Goal: Task Accomplishment & Management: Manage account settings

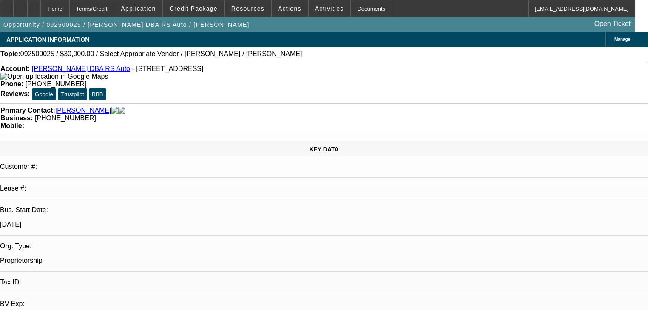
select select "0"
select select "2"
select select "0.1"
select select "4"
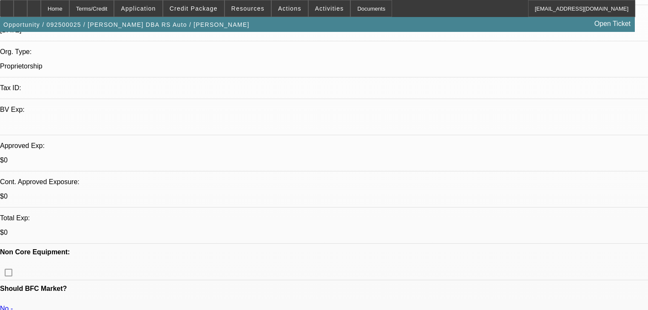
scroll to position [204, 0]
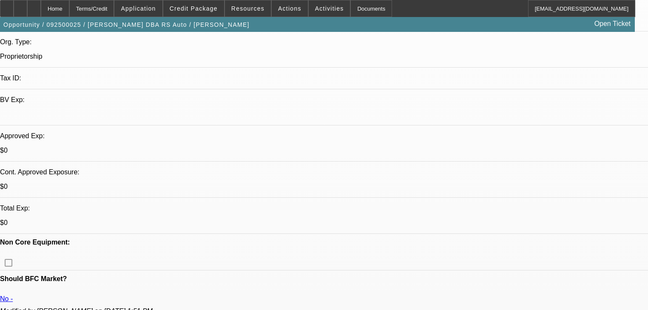
drag, startPoint x: 497, startPoint y: 89, endPoint x: 297, endPoint y: 117, distance: 202.2
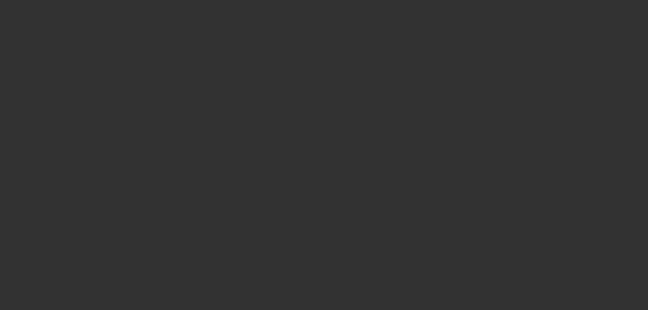
scroll to position [0, 0]
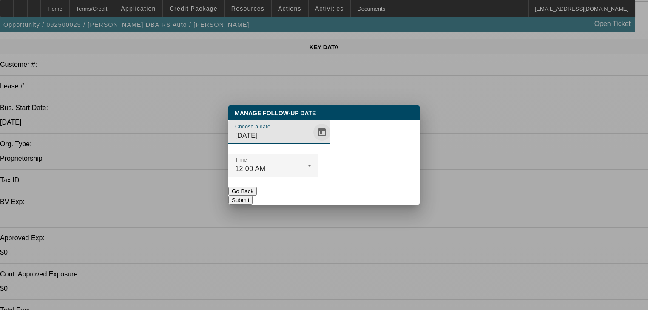
click at [312, 142] on span "Open calendar" at bounding box center [322, 132] width 20 height 20
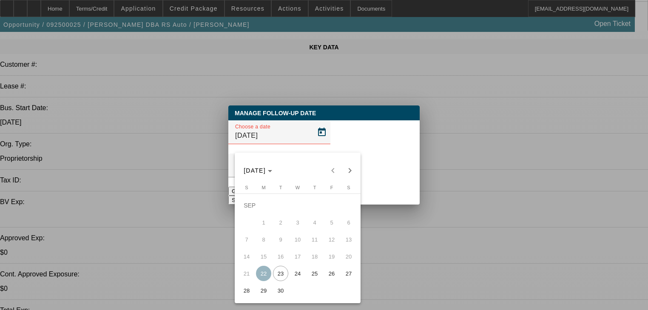
click at [328, 281] on span "26" at bounding box center [331, 273] width 15 height 15
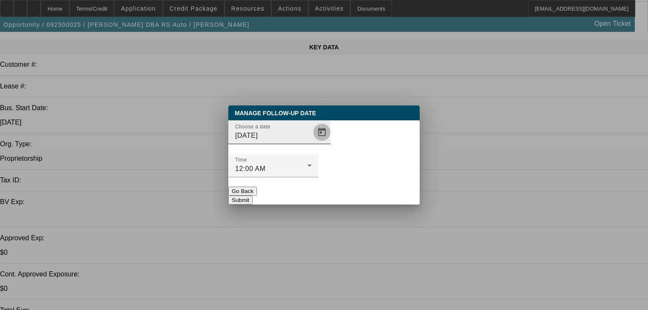
click at [312, 142] on span "Open calendar" at bounding box center [322, 132] width 20 height 20
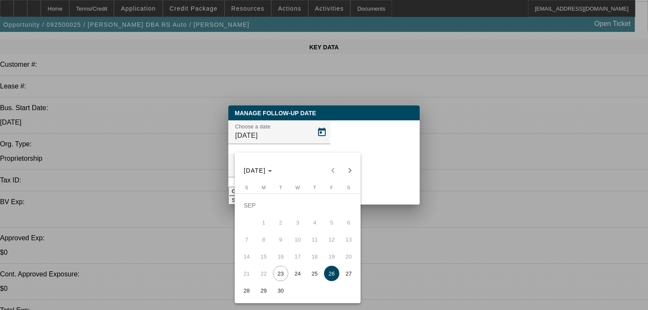
click at [262, 297] on span "29" at bounding box center [263, 290] width 15 height 15
type input "9/29/2025"
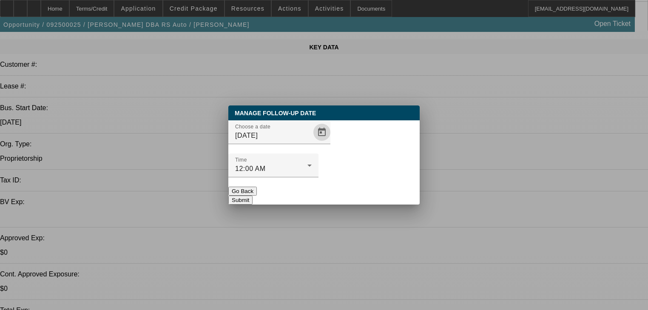
click at [252, 196] on button "Submit" at bounding box center [240, 200] width 24 height 9
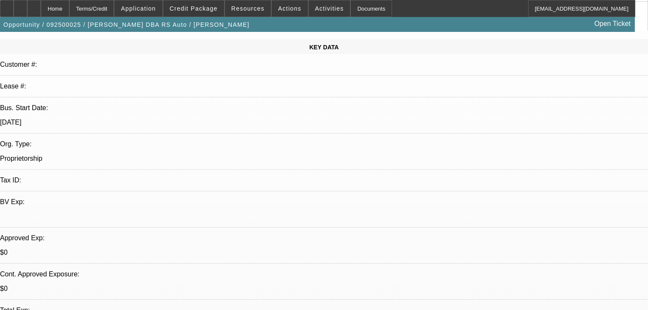
scroll to position [102, 0]
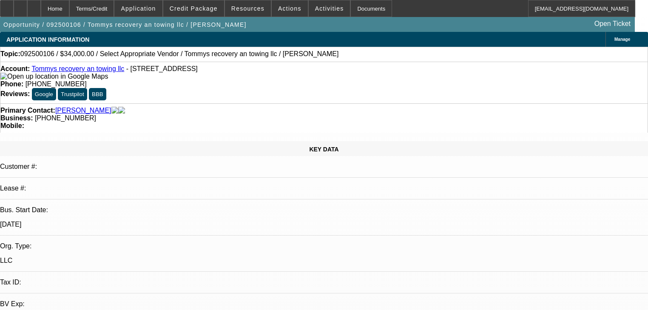
select select "0"
select select "2"
select select "0.1"
select select "4"
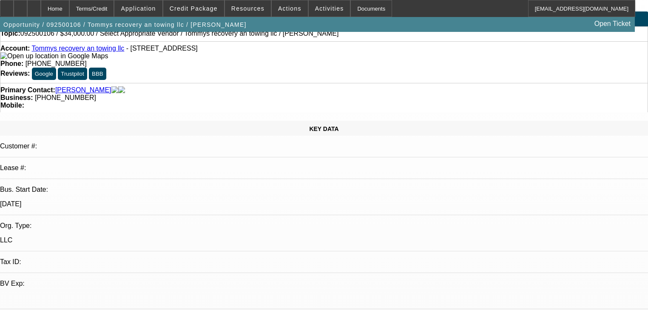
scroll to position [0, 0]
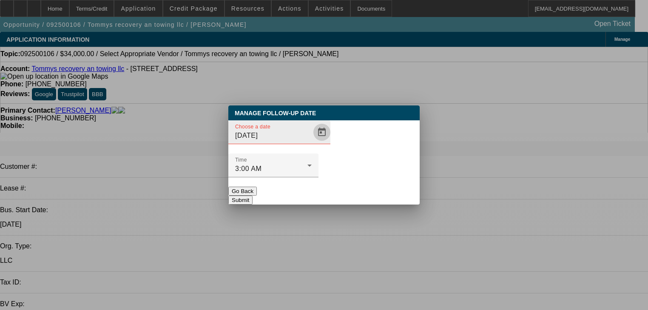
click at [312, 142] on span "Open calendar" at bounding box center [322, 132] width 20 height 20
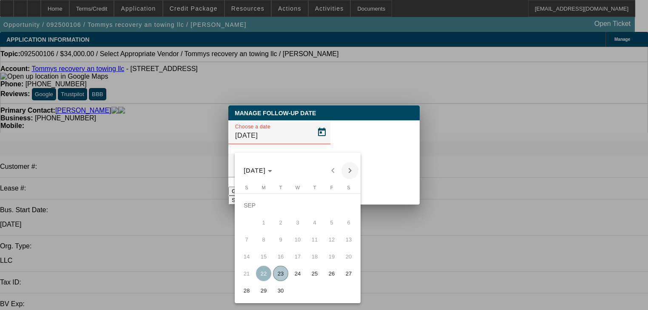
click at [345, 169] on span "Next month" at bounding box center [349, 170] width 17 height 17
click at [267, 218] on button "6" at bounding box center [263, 222] width 17 height 17
type input "10/6/2025"
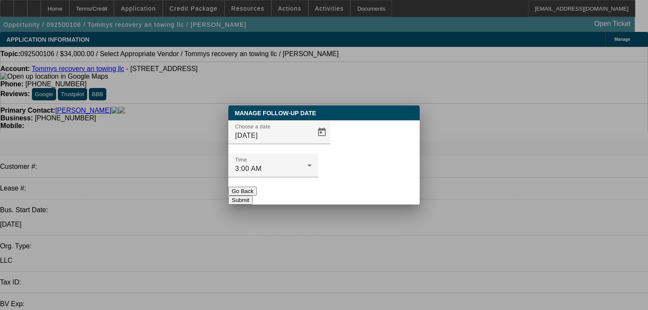
click at [252, 196] on button "Submit" at bounding box center [240, 200] width 24 height 9
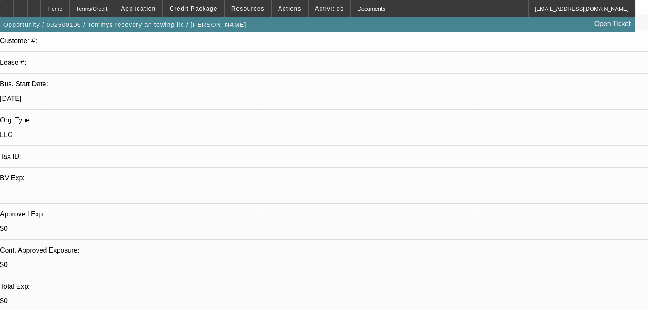
scroll to position [204, 0]
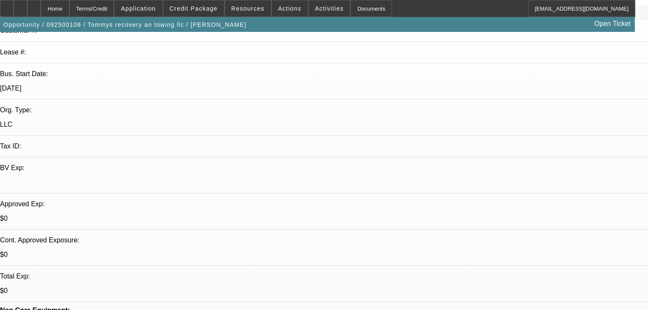
scroll to position [0, 0]
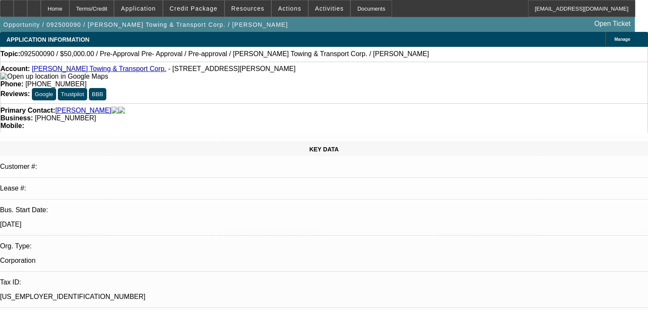
select select "0"
select select "2"
select select "0"
select select "1"
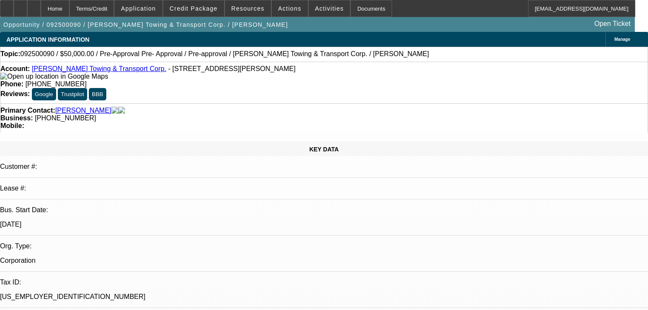
select select "0"
select select "2"
select select "0"
select select "1"
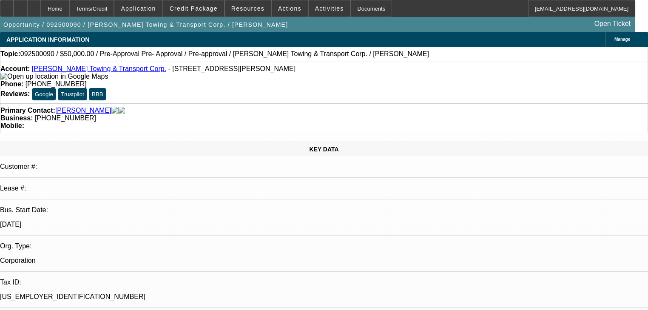
select select "0"
select select "0.1"
select select "4"
select select "0"
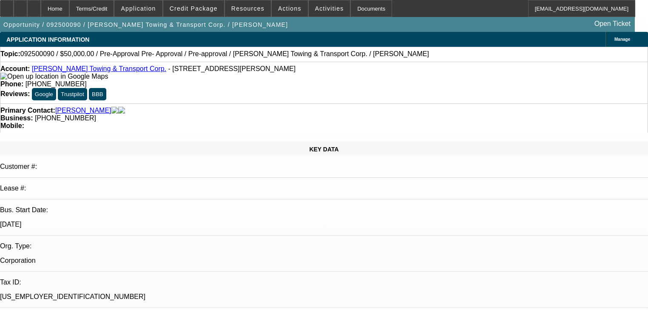
select select "0.1"
select select "4"
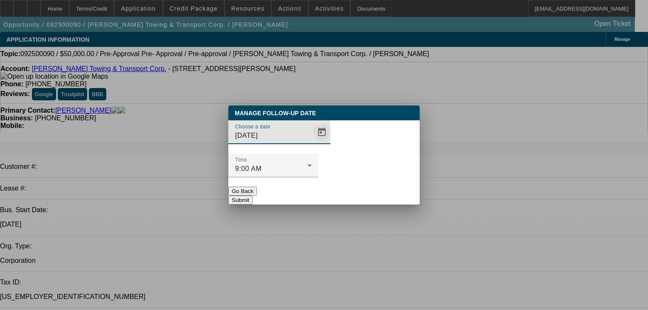
click at [312, 142] on span "Open calendar" at bounding box center [322, 132] width 20 height 20
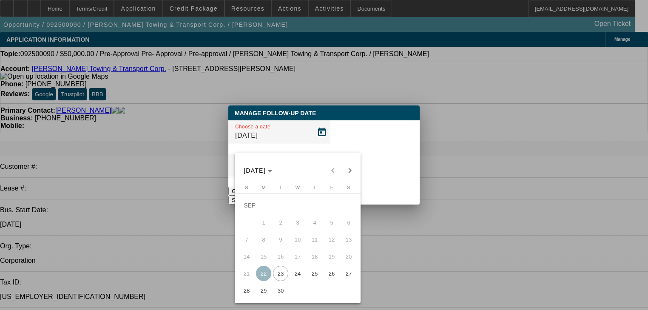
drag, startPoint x: 352, startPoint y: 167, endPoint x: 292, endPoint y: 274, distance: 122.9
click at [294, 272] on mat-calendar "SEP 2025 SEP 2025 Sunday S Monday M Tuesday T Wednesday W Thursday T Friday F S…" at bounding box center [298, 228] width 126 height 150
click at [279, 295] on span "30" at bounding box center [280, 290] width 15 height 15
type input "9/30/2025"
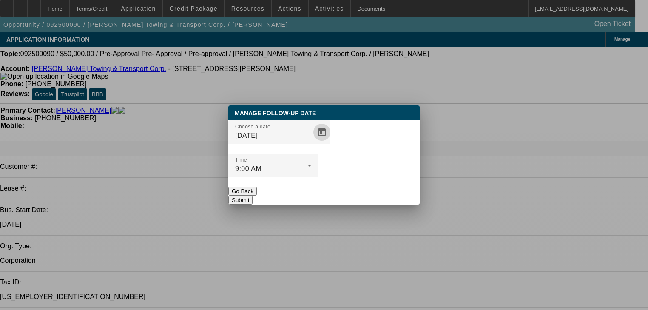
click at [252, 196] on button "Submit" at bounding box center [240, 200] width 24 height 9
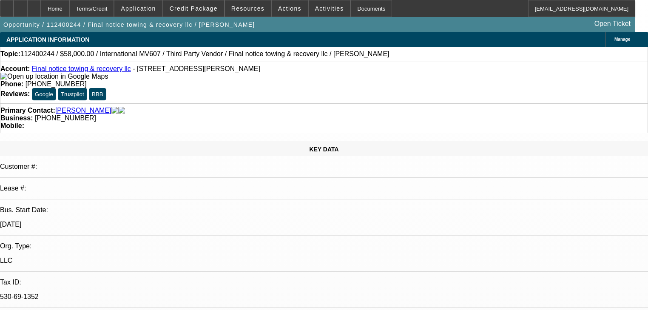
select select "0.2"
select select "2"
select select "0.1"
select select "4"
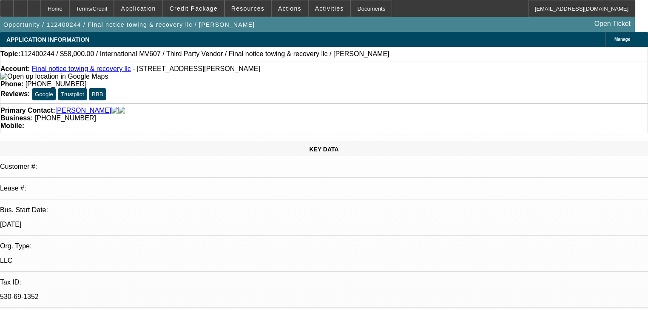
select select "0"
select select "0.1"
select select "4"
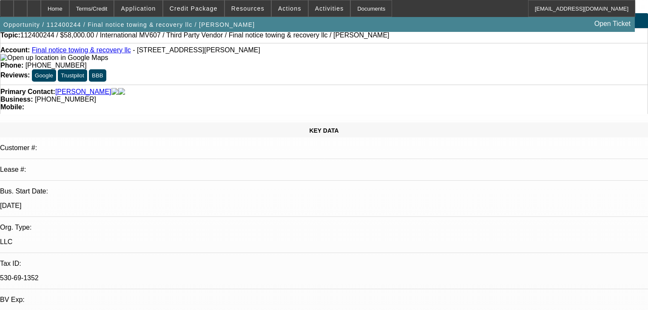
scroll to position [34, 0]
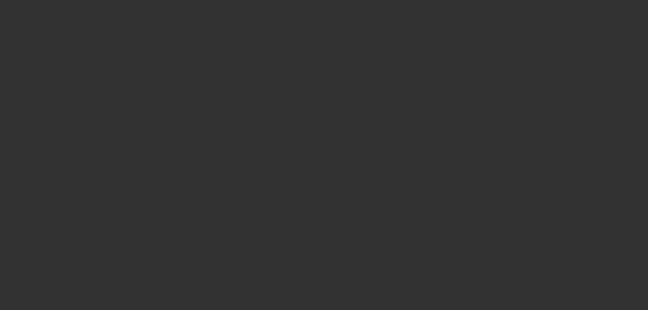
scroll to position [0, 0]
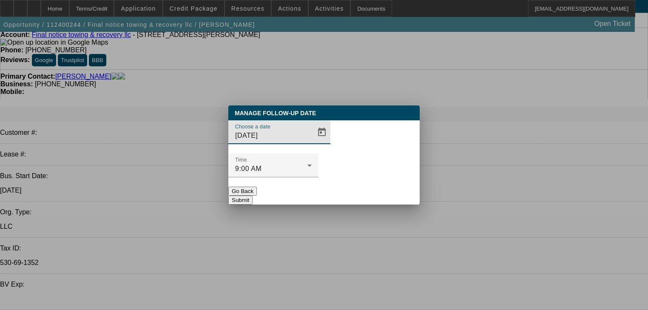
click at [312, 141] on div at bounding box center [321, 132] width 19 height 17
click at [312, 142] on span "Open calendar" at bounding box center [322, 132] width 20 height 20
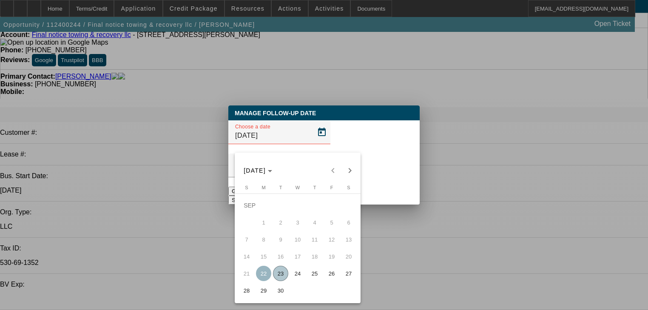
click at [278, 292] on span "30" at bounding box center [280, 290] width 15 height 15
type input "[DATE]"
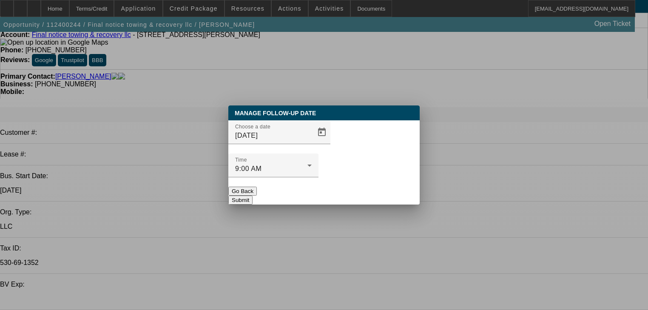
click at [252, 196] on button "Submit" at bounding box center [240, 200] width 24 height 9
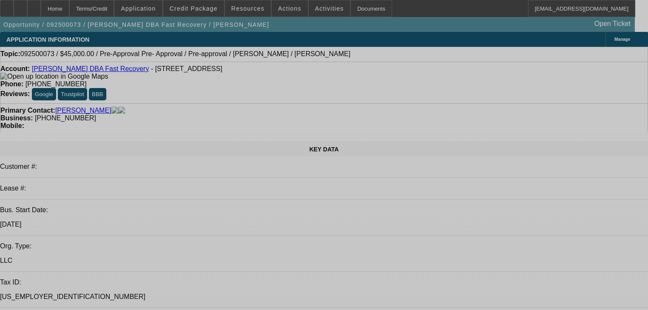
select select "0"
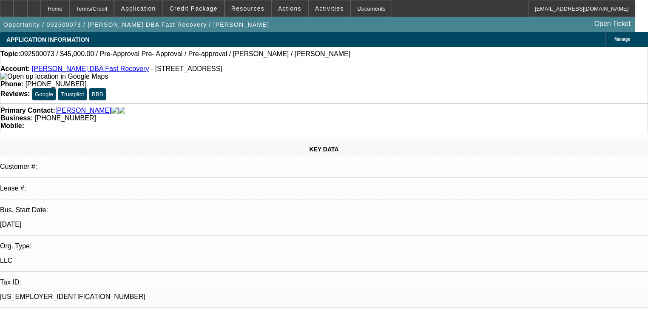
select select "0"
select select "6"
select select "0"
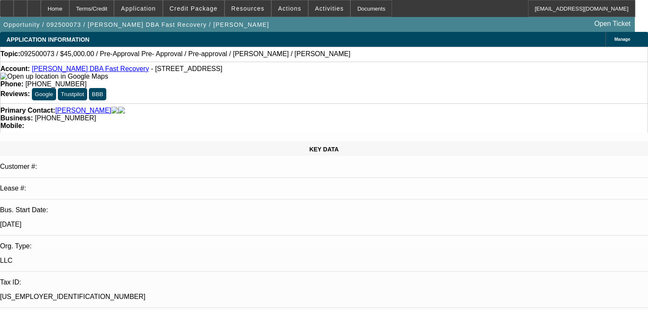
select select "0.1"
select select "4"
select select "0"
select select "0.1"
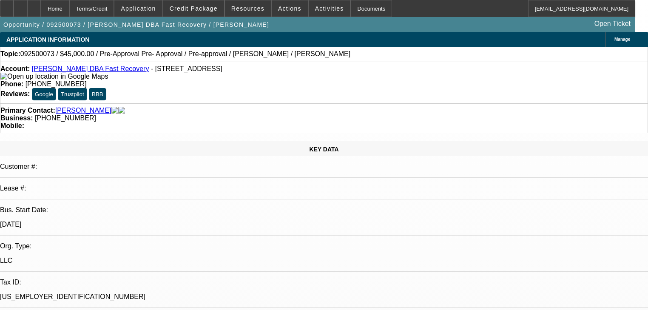
select select "4"
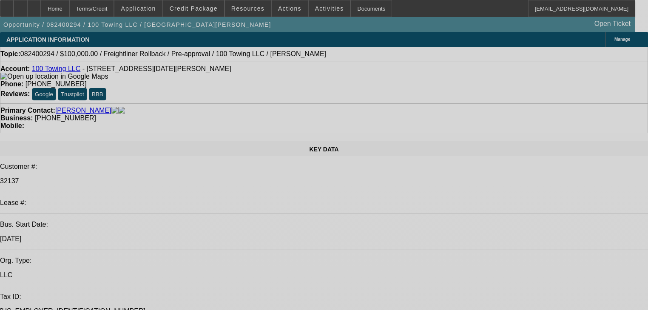
select select "0"
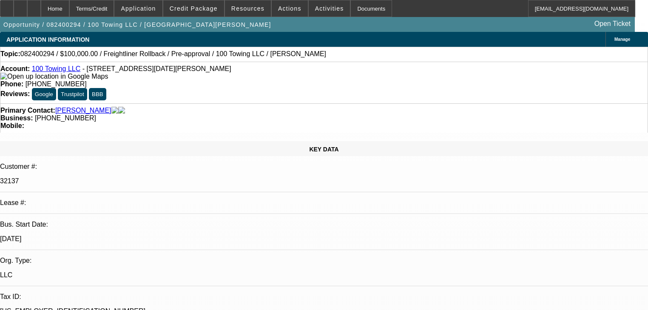
select select "2"
select select "0"
select select "6"
select select "0"
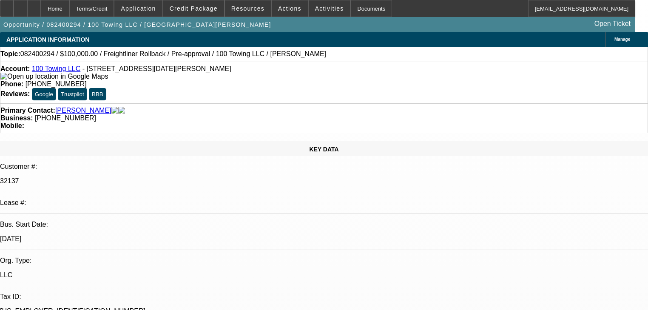
select select "2"
select select "0"
select select "6"
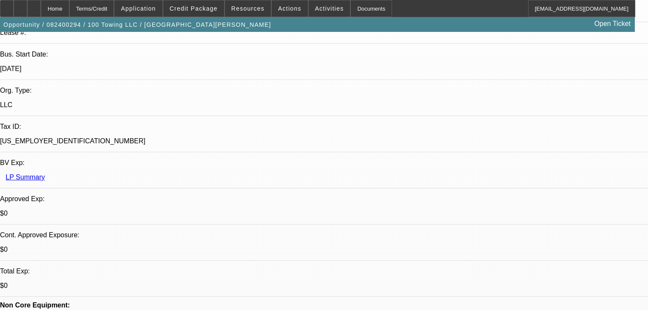
scroll to position [68, 0]
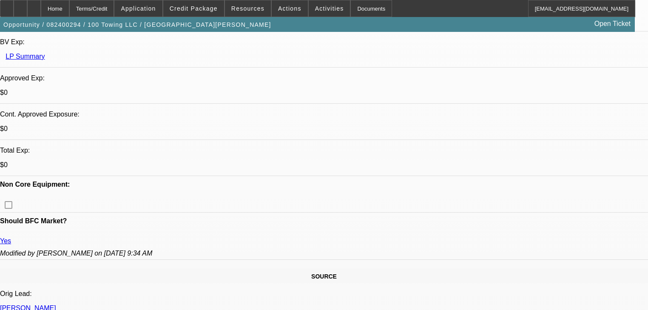
scroll to position [306, 0]
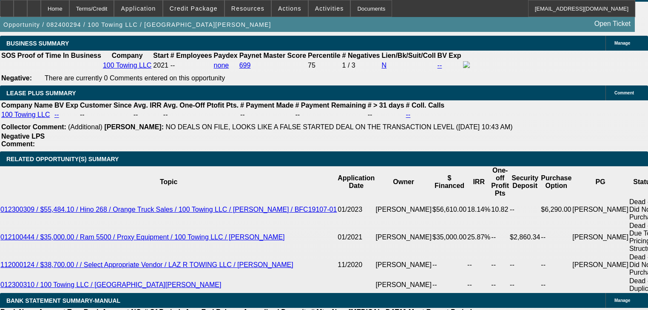
scroll to position [1428, 0]
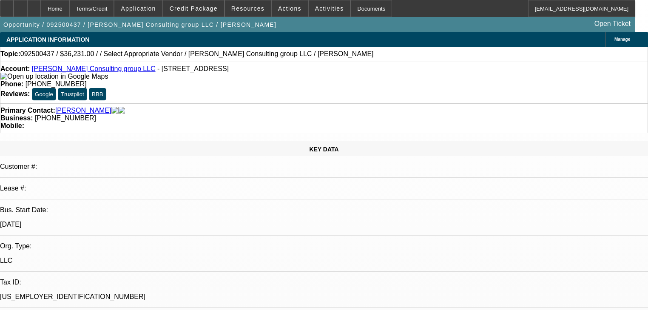
select select "0"
select select "2"
select select "0.1"
select select "4"
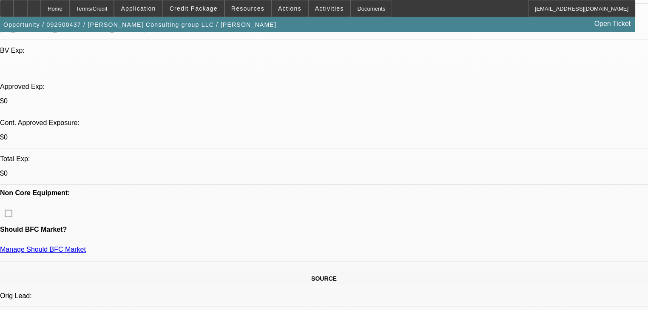
scroll to position [272, 0]
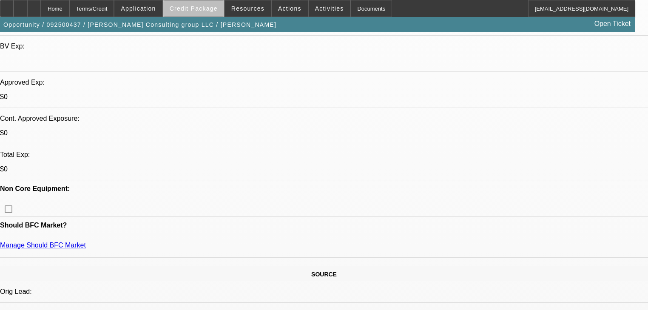
click at [206, 15] on span at bounding box center [193, 8] width 61 height 20
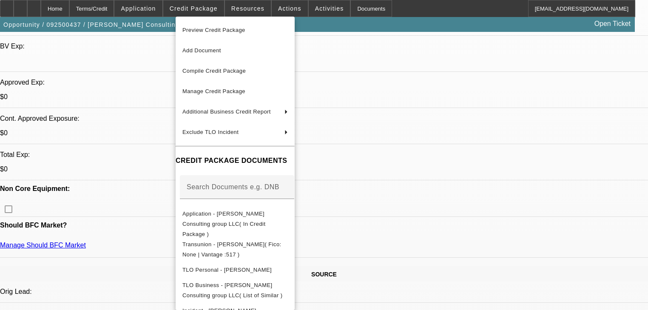
click at [146, 96] on div at bounding box center [324, 155] width 648 height 310
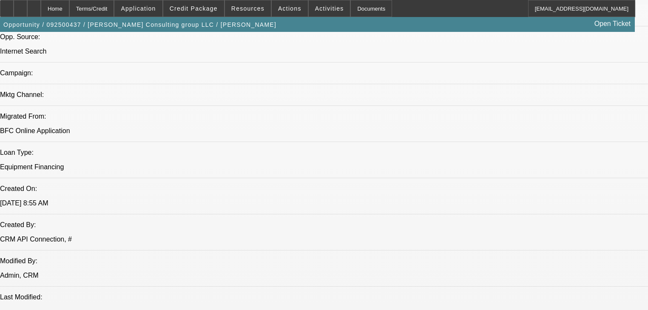
scroll to position [714, 0]
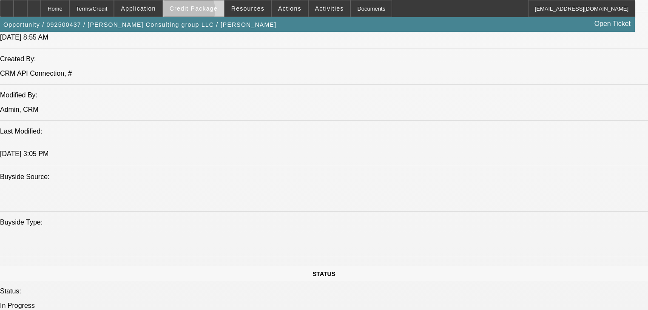
click at [200, 12] on span at bounding box center [193, 8] width 61 height 20
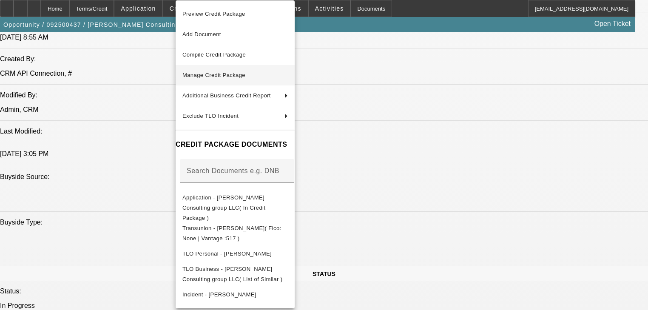
click at [216, 68] on button "Manage Credit Package" at bounding box center [235, 75] width 119 height 20
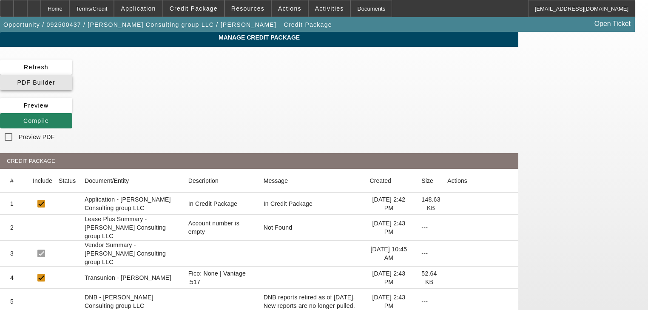
click at [55, 79] on span "PDF Builder" at bounding box center [36, 82] width 38 height 7
click at [72, 111] on span at bounding box center [36, 121] width 72 height 20
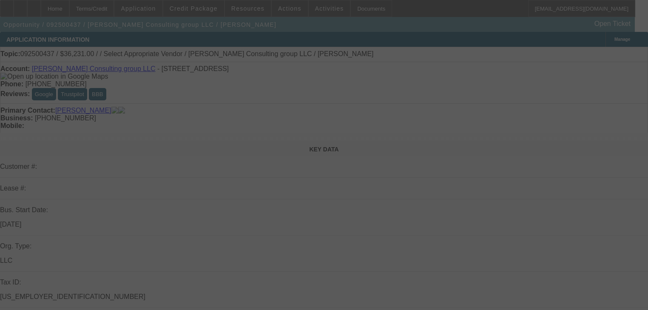
select select "0"
select select "2"
select select "0.1"
select select "4"
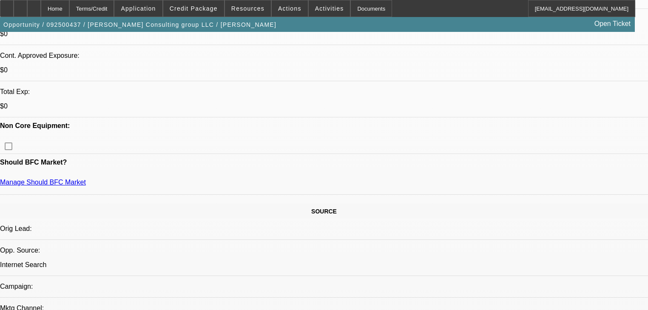
scroll to position [323, 0]
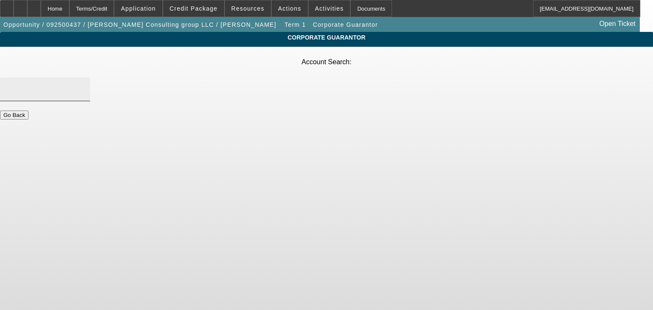
click at [83, 77] on div at bounding box center [45, 89] width 77 height 24
type input "Brooks towing"
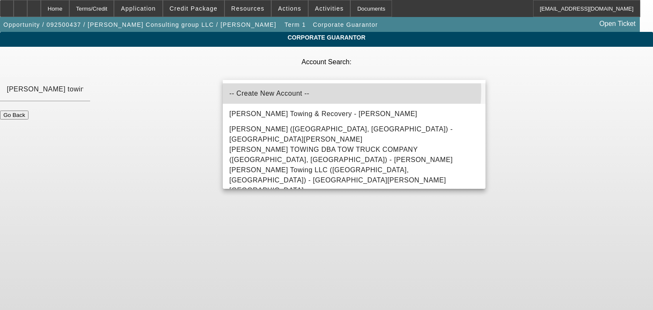
drag, startPoint x: 320, startPoint y: 90, endPoint x: 376, endPoint y: 85, distance: 56.3
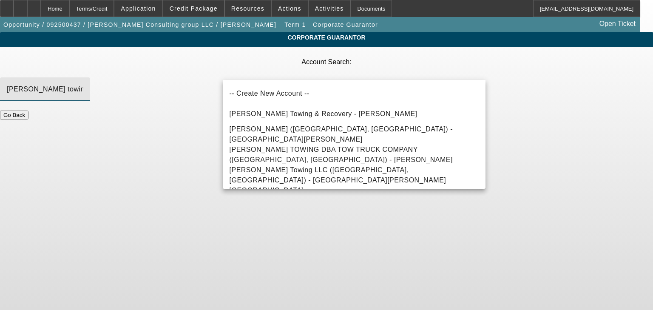
drag, startPoint x: 376, startPoint y: 85, endPoint x: 349, endPoint y: 68, distance: 32.5
click at [83, 84] on input "Brooks towing" at bounding box center [45, 89] width 77 height 10
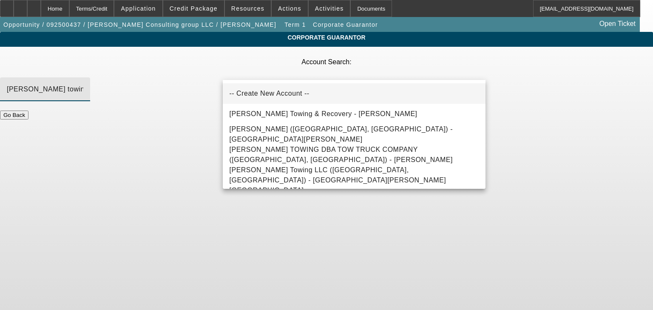
click at [342, 93] on mat-option "-- Create New Account --" at bounding box center [354, 93] width 263 height 20
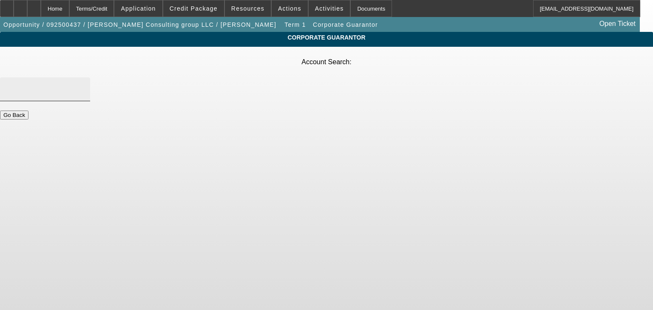
click at [83, 77] on div at bounding box center [45, 89] width 77 height 24
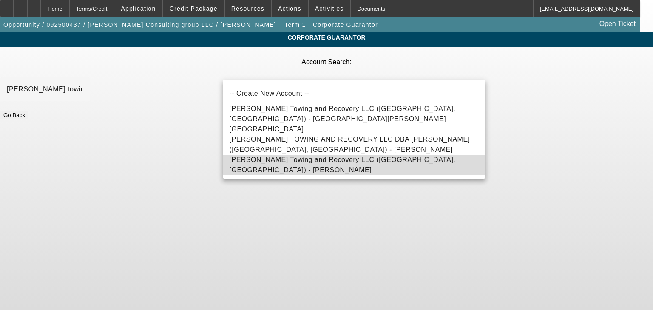
click at [340, 155] on span "Brooks Towing and Recovery LLC (Columbus, MS) - Brooks, Roderick" at bounding box center [354, 165] width 249 height 20
type input "Brooks Towing and Recovery LLC (Columbus, MS) - Brooks, Roderick"
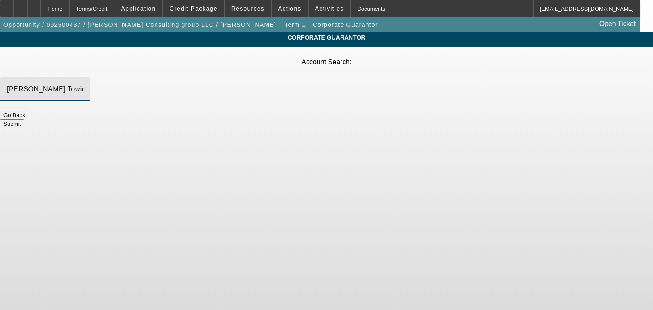
click at [24, 119] on button "Submit" at bounding box center [12, 123] width 24 height 9
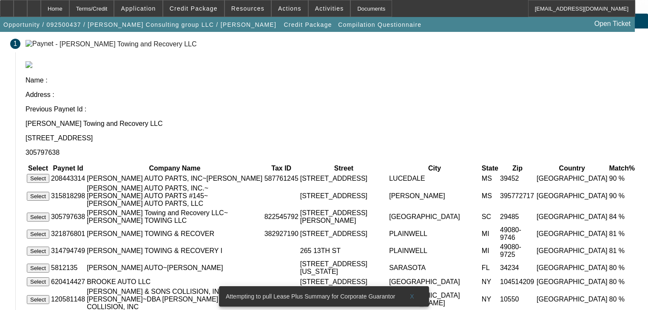
scroll to position [34, 0]
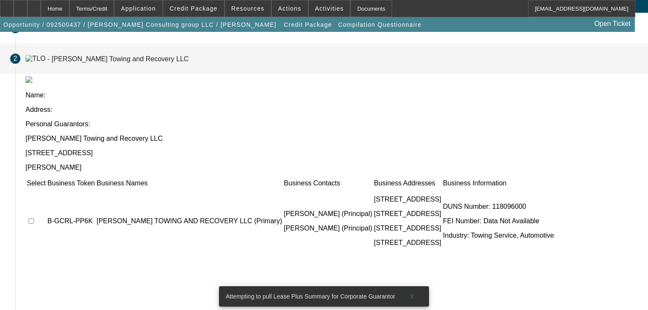
scroll to position [56, 0]
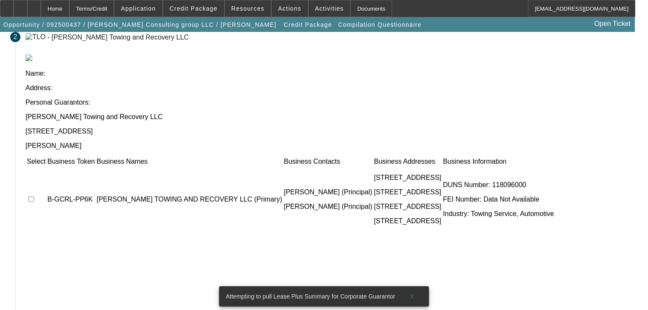
click at [46, 167] on td at bounding box center [36, 199] width 20 height 65
click at [34, 196] on input "checkbox" at bounding box center [31, 199] width 6 height 6
checkbox input "true"
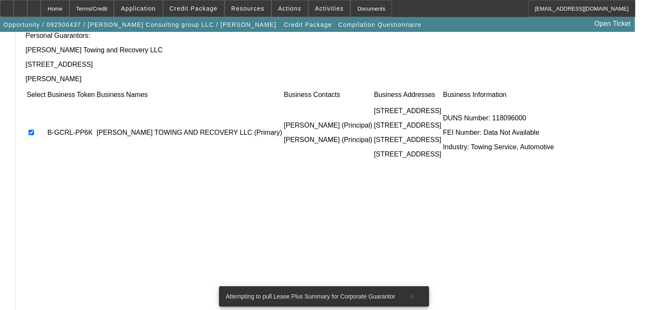
scroll to position [125, 0]
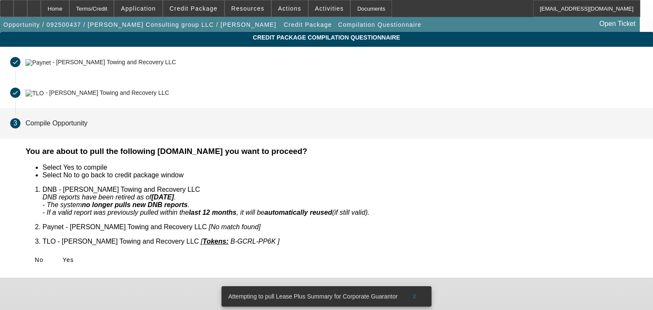
click at [62, 256] on icon at bounding box center [62, 259] width 0 height 7
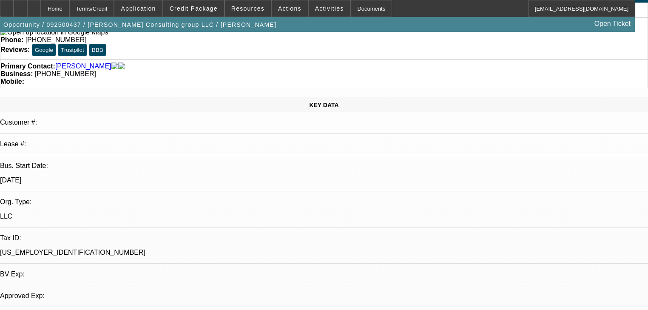
select select "0"
select select "2"
select select "0.1"
select select "4"
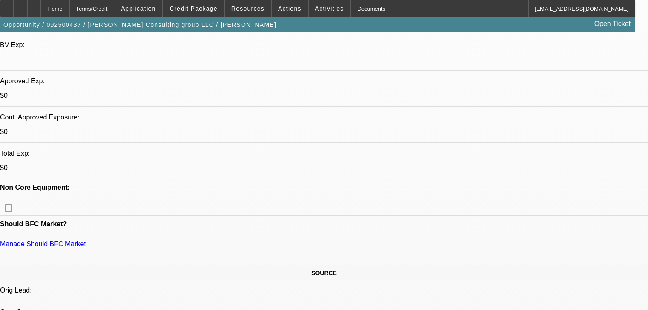
scroll to position [282, 0]
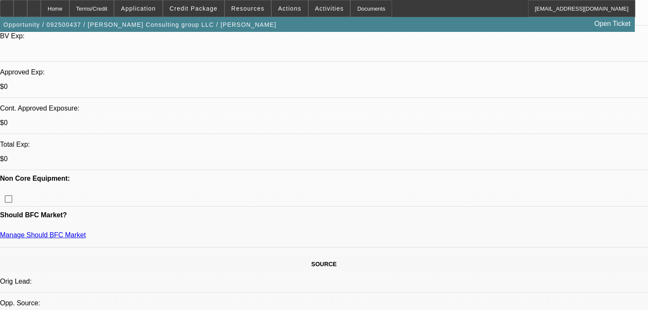
click at [207, 11] on span "Credit Package" at bounding box center [194, 8] width 48 height 7
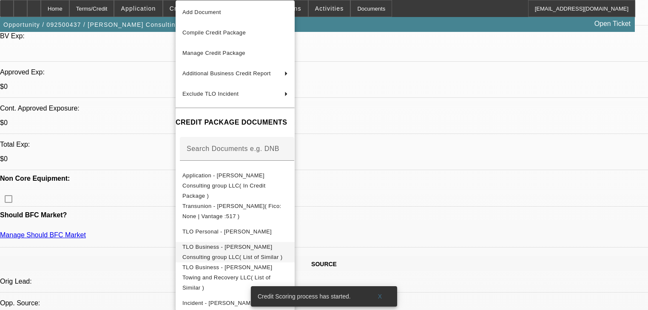
scroll to position [45, 0]
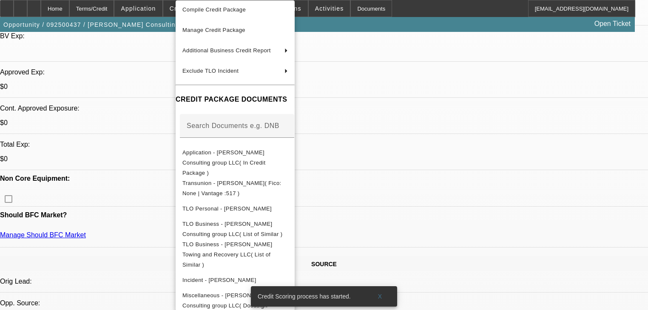
click at [437, 162] on div at bounding box center [324, 155] width 648 height 310
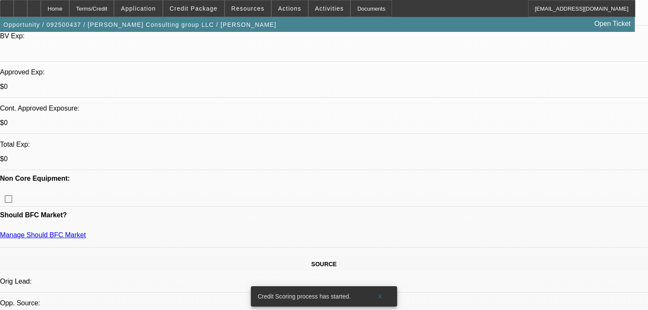
click at [210, 8] on span "Credit Package" at bounding box center [194, 8] width 48 height 7
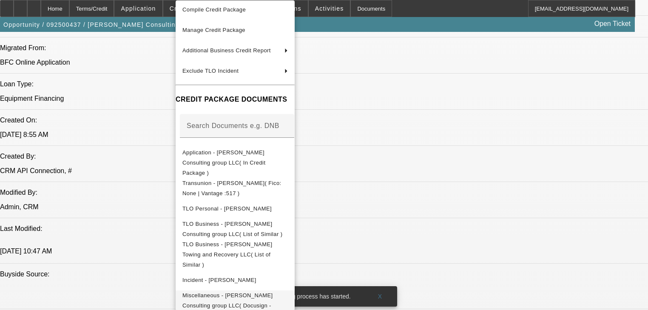
scroll to position [656, 0]
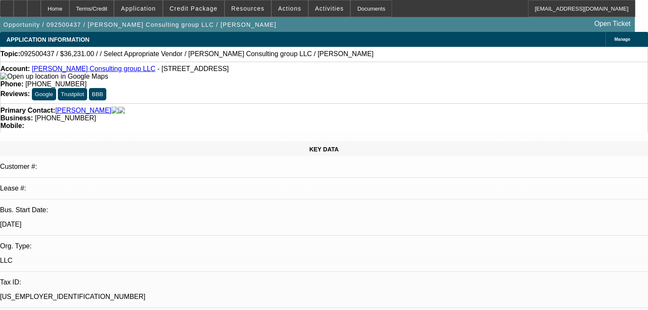
select select "0"
select select "2"
select select "0.1"
select select "4"
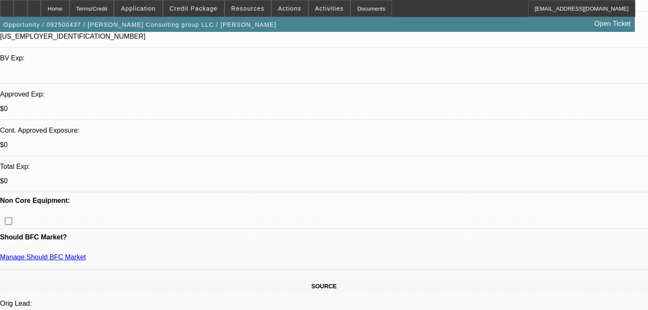
scroll to position [272, 0]
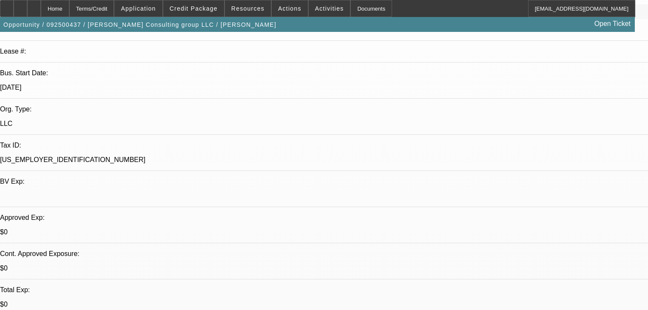
scroll to position [170, 0]
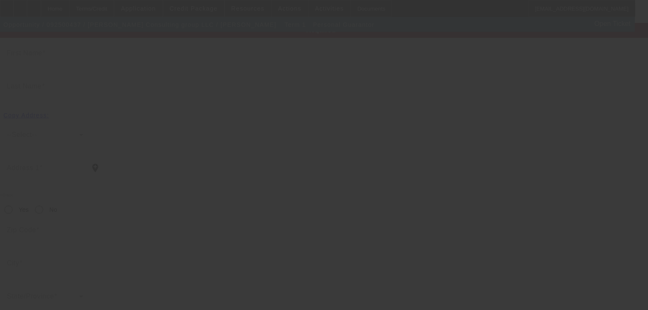
scroll to position [61, 0]
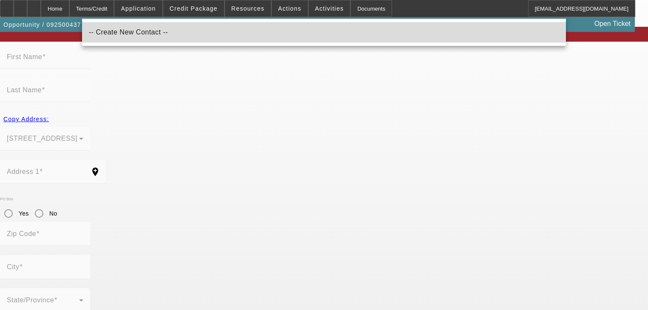
click at [160, 40] on mat-option "-- Create New Contact --" at bounding box center [324, 32] width 484 height 20
type input "-- Create New Contact --"
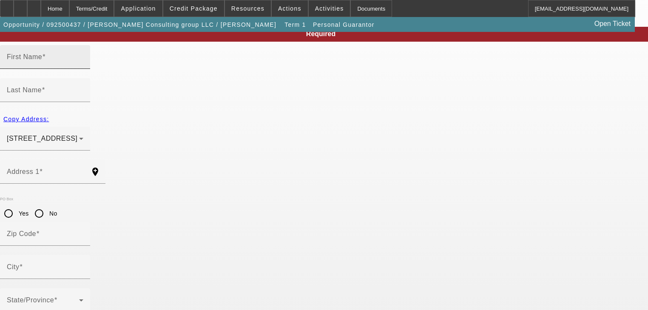
click at [42, 60] on mat-label "First Name" at bounding box center [24, 56] width 35 height 7
click at [83, 65] on input "First Name" at bounding box center [45, 60] width 77 height 10
type input "[PERSON_NAME]"
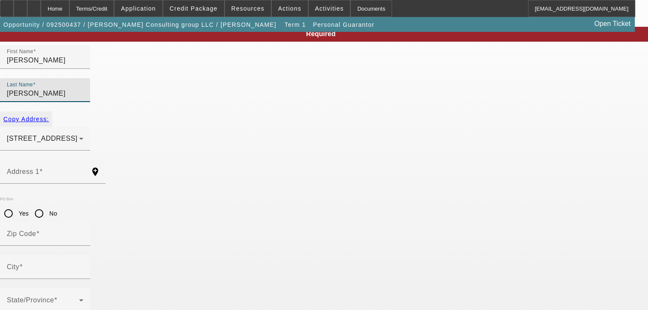
type input "[PERSON_NAME]"
click at [49, 116] on span "Copy Address:" at bounding box center [25, 119] width 45 height 7
type input "[STREET_ADDRESS]"
type input "39773"
type input "[GEOGRAPHIC_DATA]"
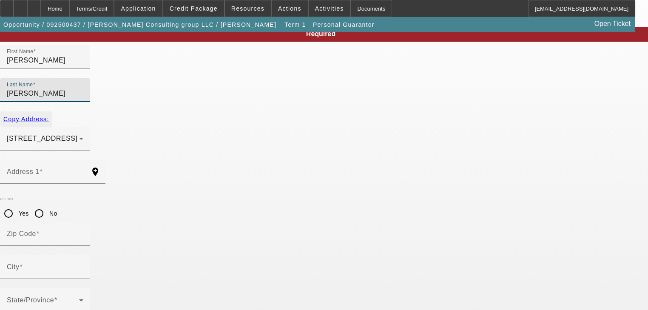
type input "apt 2"
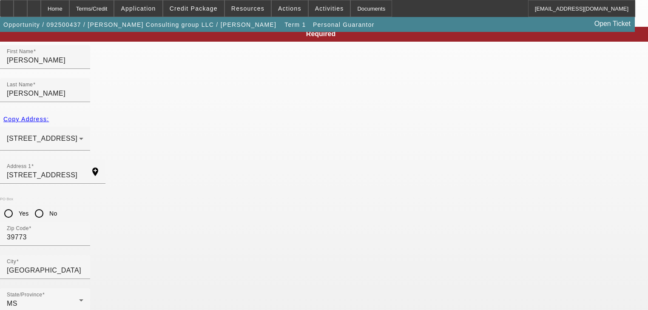
type input "0"
paste input "427-06-7888"
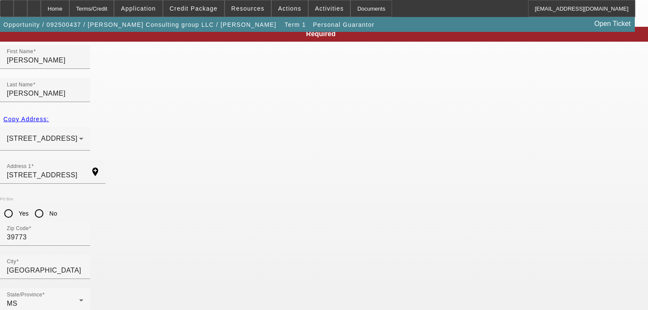
type input "427-06-7888"
paste input "[PHONE_NUMBER]"
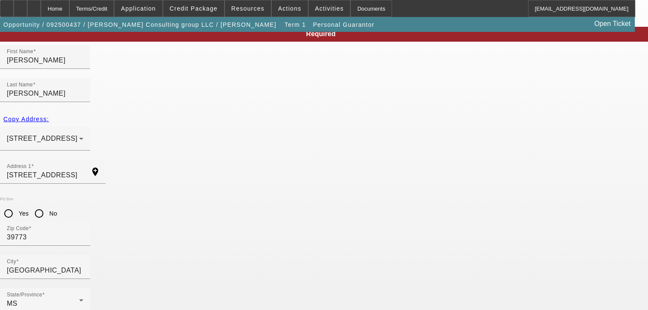
type input "[PHONE_NUMBER]"
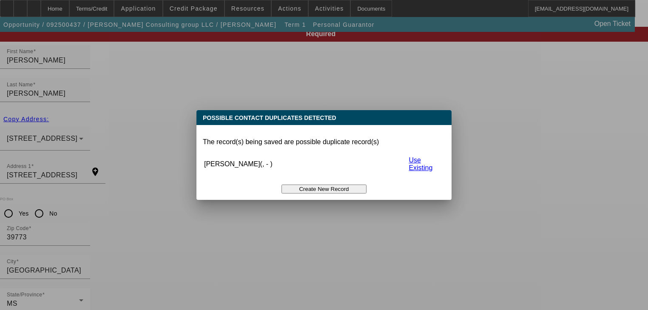
scroll to position [0, 0]
click at [411, 156] on link "Use Existing" at bounding box center [420, 163] width 24 height 15
radio input "true"
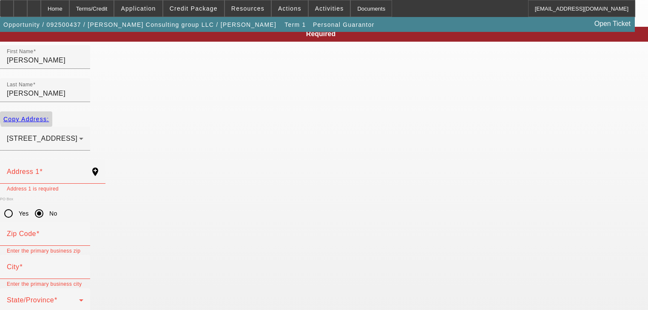
click at [49, 116] on span "Copy Address:" at bounding box center [25, 119] width 45 height 7
type input "176 W HALF MILE ST Apt 2"
radio input "false"
type input "39773"
type input "West point"
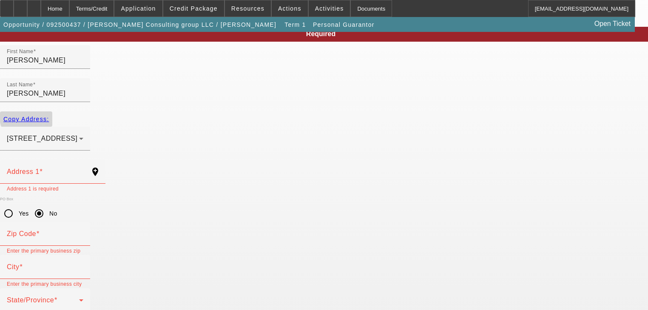
type input "apt 2"
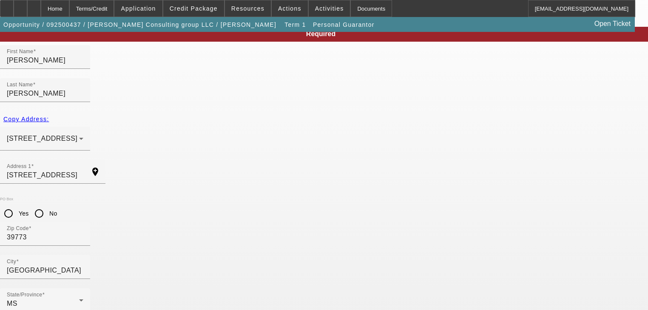
paste input "427-06-7888"
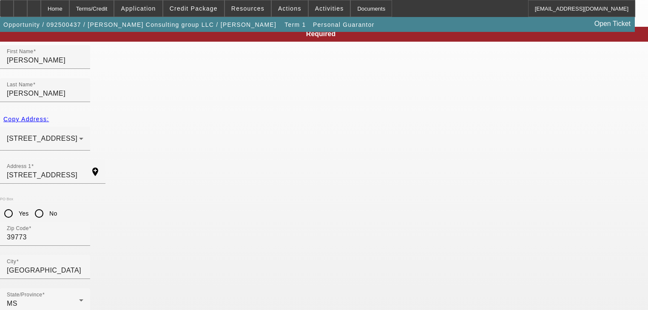
type input "427-06-7888"
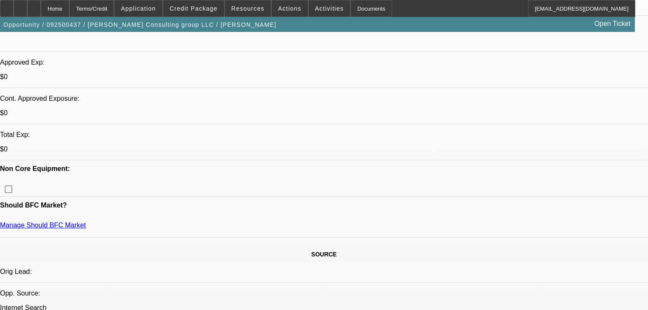
select select "0"
select select "2"
select select "0.1"
select select "4"
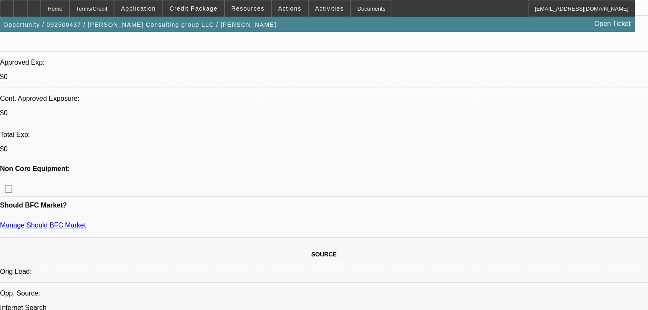
scroll to position [326, 0]
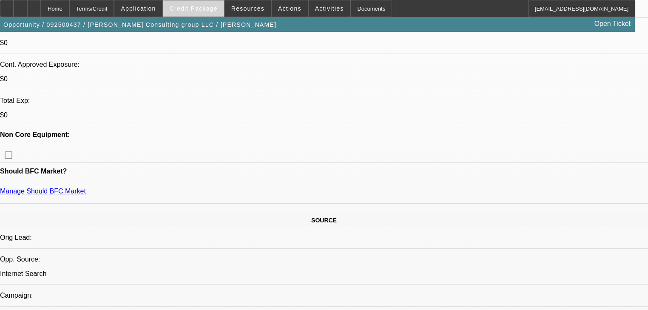
click at [207, 14] on span at bounding box center [193, 8] width 61 height 20
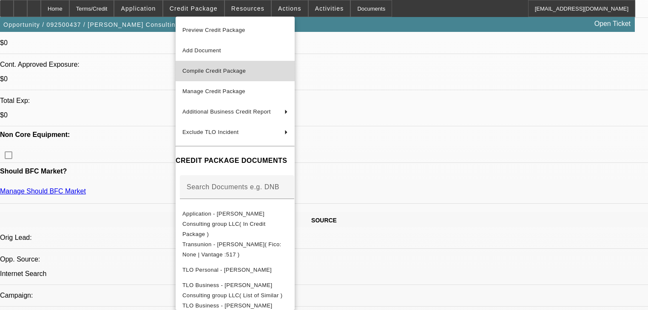
click at [238, 72] on span "Compile Credit Package" at bounding box center [213, 71] width 63 height 6
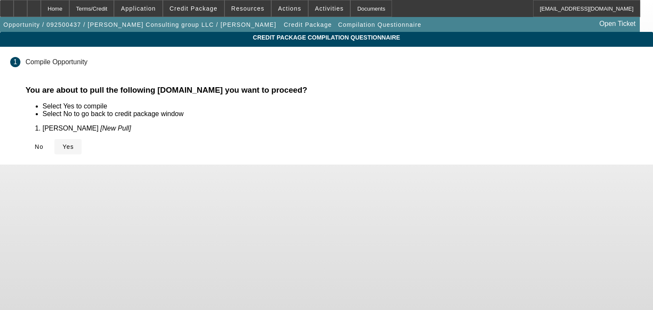
click at [74, 143] on span "Yes" at bounding box center [67, 146] width 11 height 7
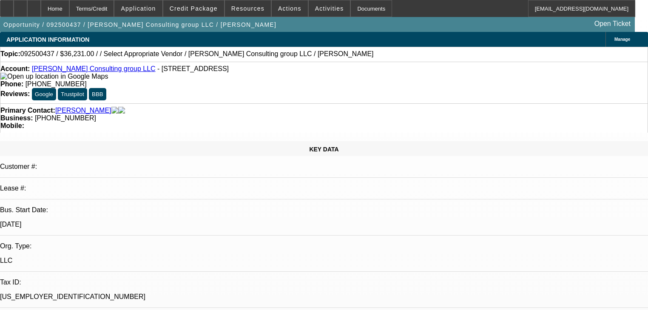
select select "0"
select select "2"
select select "0.1"
select select "4"
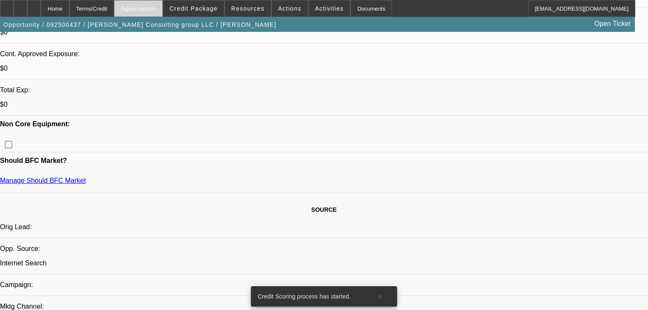
scroll to position [340, 0]
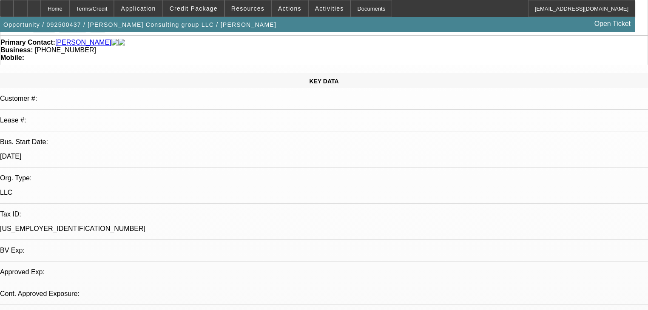
select select "0"
select select "2"
select select "0.1"
select select "4"
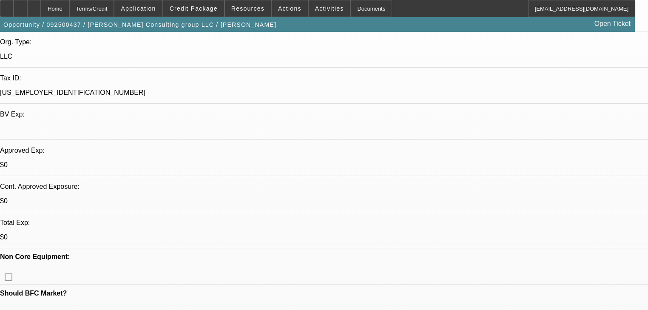
scroll to position [238, 0]
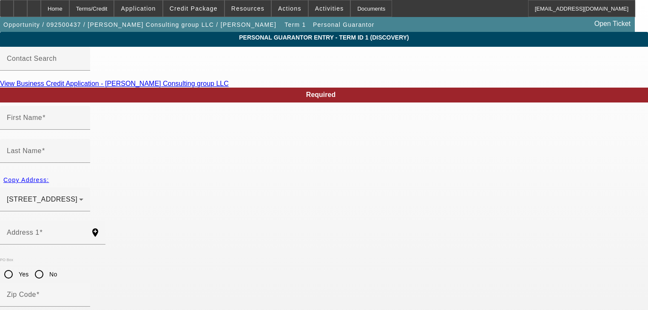
type input "Roshanda"
type input "Jones"
type input "176 W HALF MILE ST Apt 2"
radio input "true"
type input "39773"
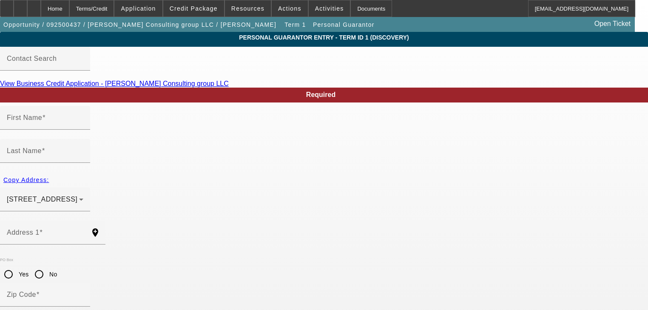
type input "West point"
type input "(662) 549-3648"
type input "0"
type input "427-06-7888"
type input "apt 2"
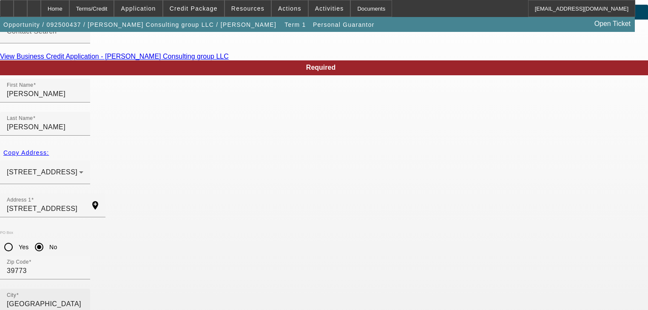
scroll to position [68, 0]
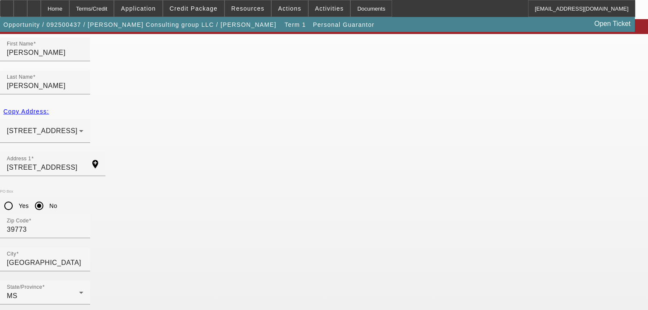
paste input
type input "427-06-7888"
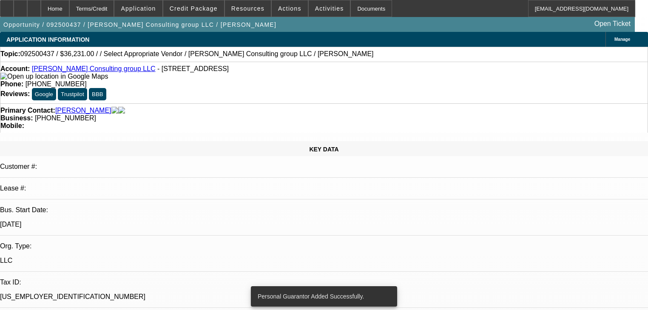
select select "0"
select select "2"
select select "0.1"
select select "4"
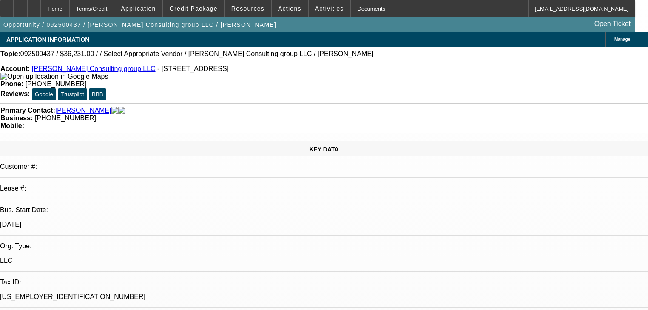
radio input "true"
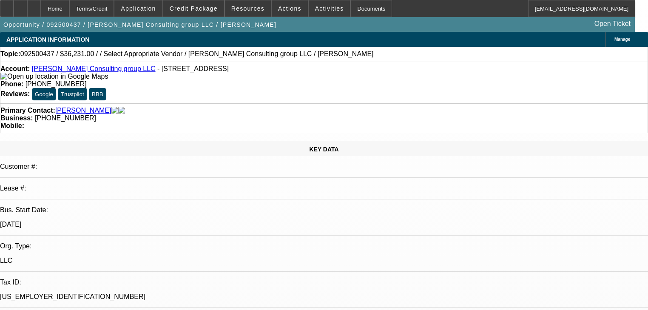
type textarea "Need invoice, corrected social for roshanda, banks for both businesses."
radio input "true"
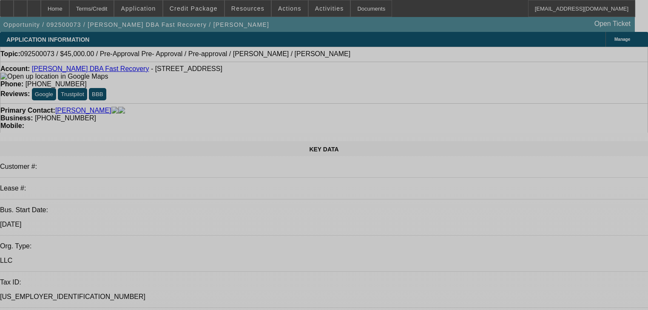
select select "0"
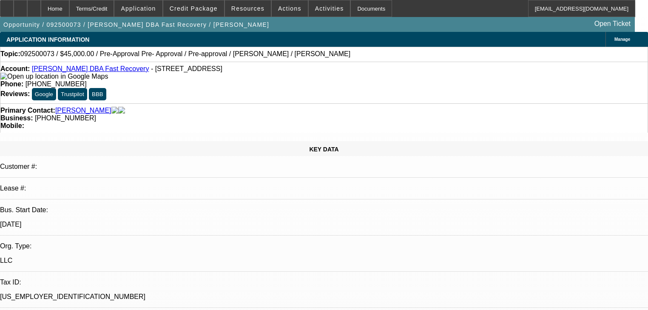
select select "6"
select select "0"
select select "0.1"
select select "4"
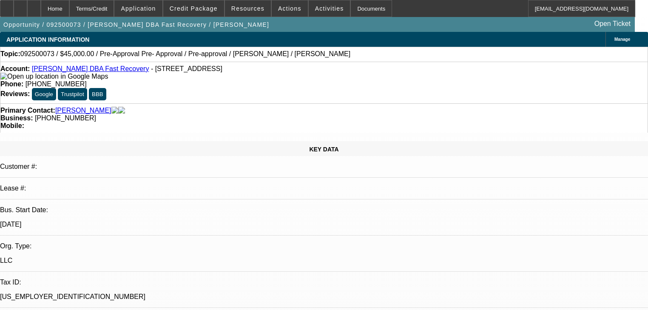
select select "0"
select select "0.1"
select select "4"
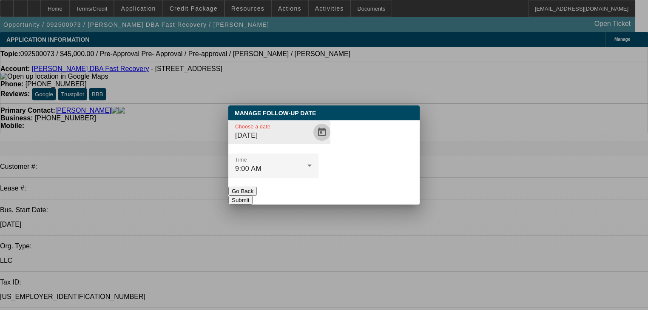
click at [313, 142] on span "Open calendar" at bounding box center [322, 132] width 20 height 20
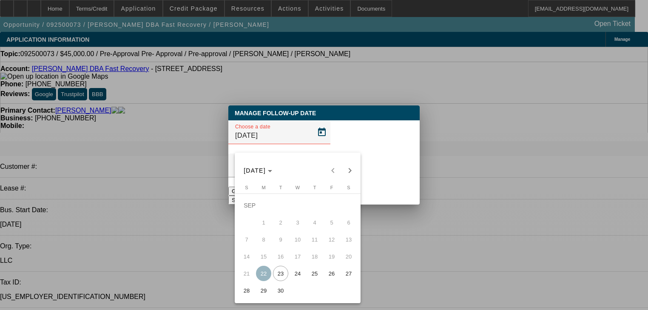
click at [284, 293] on span "30" at bounding box center [280, 290] width 15 height 15
type input "[DATE]"
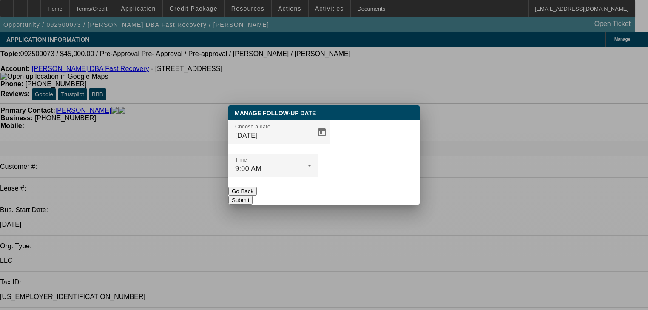
click at [156, 128] on div at bounding box center [324, 155] width 648 height 310
click at [255, 187] on button "Go Back" at bounding box center [242, 191] width 28 height 9
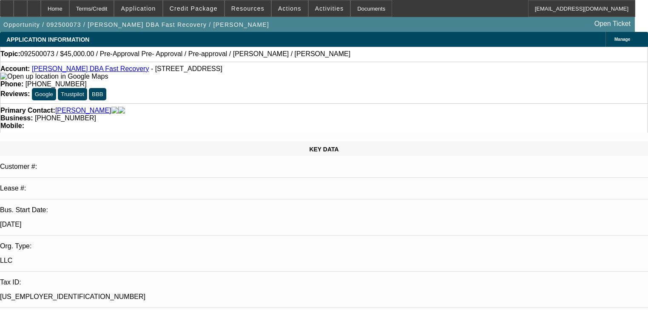
click at [103, 72] on link "[PERSON_NAME] DBA Fast Recovery" at bounding box center [90, 68] width 117 height 7
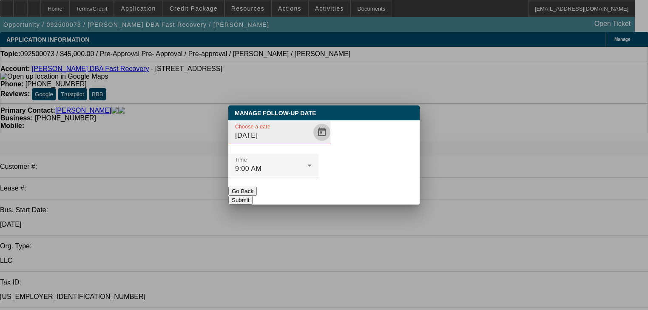
click at [312, 142] on span "Open calendar" at bounding box center [322, 132] width 20 height 20
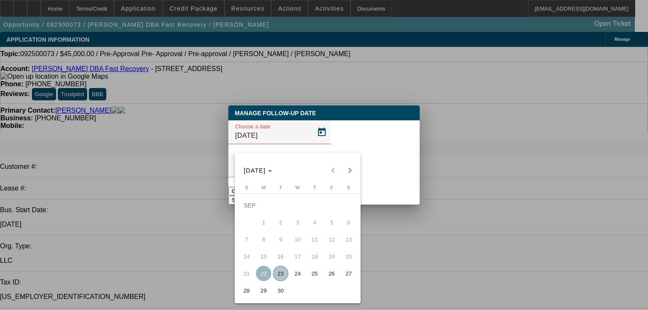
click at [278, 294] on span "30" at bounding box center [280, 290] width 15 height 15
type input "9/30/2025"
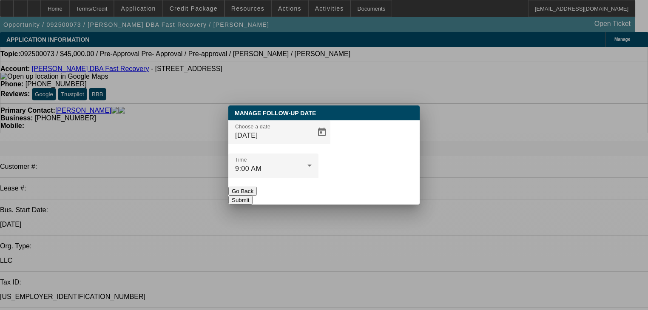
click at [252, 196] on button "Submit" at bounding box center [240, 200] width 24 height 9
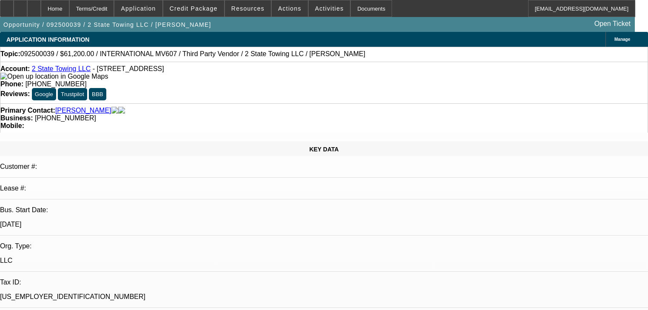
select select "0.15"
select select "2"
select select "0"
select select "0.1"
select select "2"
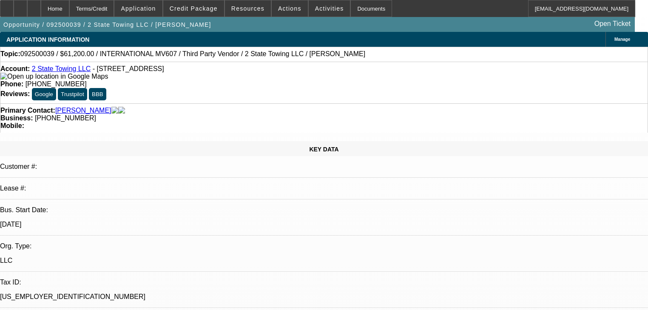
select select "0"
select select "0.15"
select select "2"
select select "0"
select select "1"
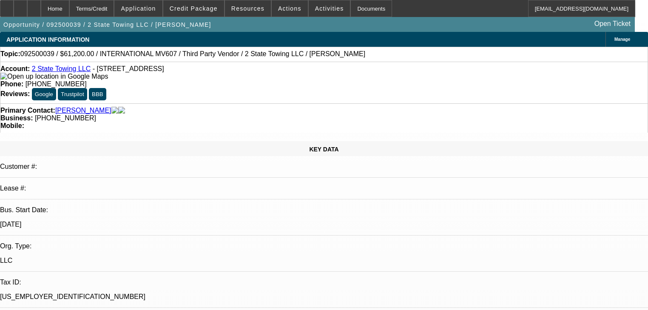
select select "2"
select select "6"
select select "1"
select select "2"
select select "6"
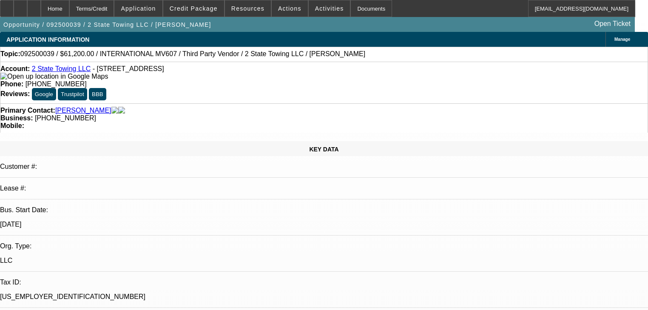
select select "1"
select select "2"
select select "6"
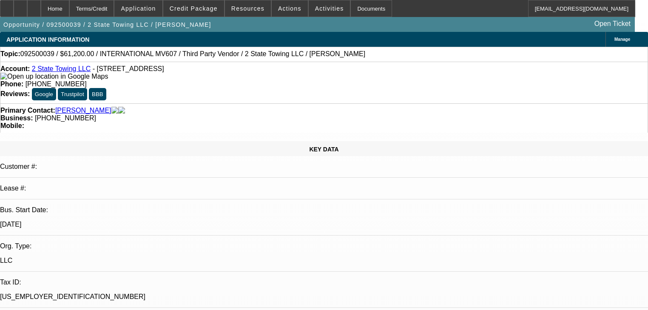
radio input "false"
radio input "true"
type textarea "Out of town, for a truck show out of town until next week. Trying to figure out…"
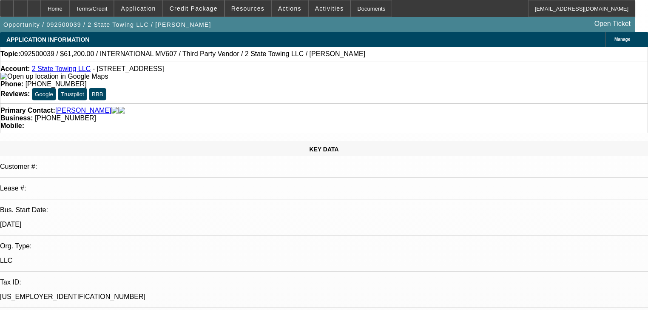
radio input "true"
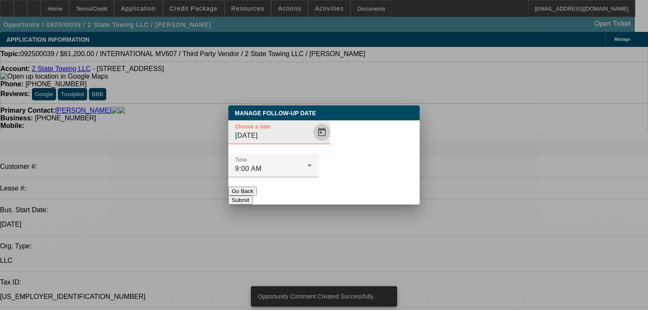
click at [313, 142] on span "Open calendar" at bounding box center [322, 132] width 20 height 20
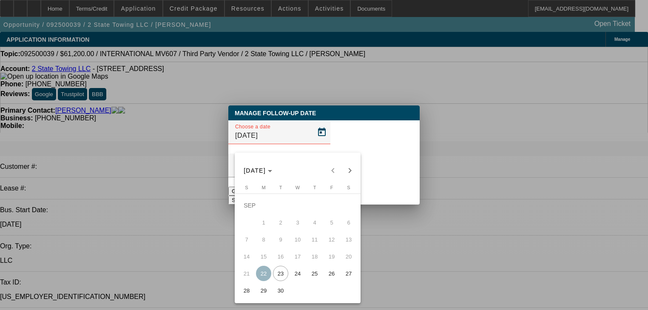
click at [266, 292] on span "29" at bounding box center [263, 290] width 15 height 15
type input "[DATE]"
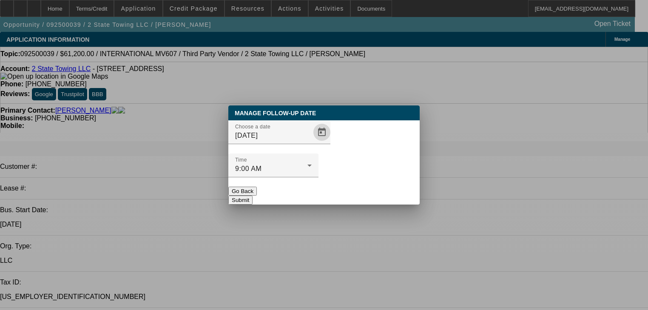
click at [252, 196] on button "Submit" at bounding box center [240, 200] width 24 height 9
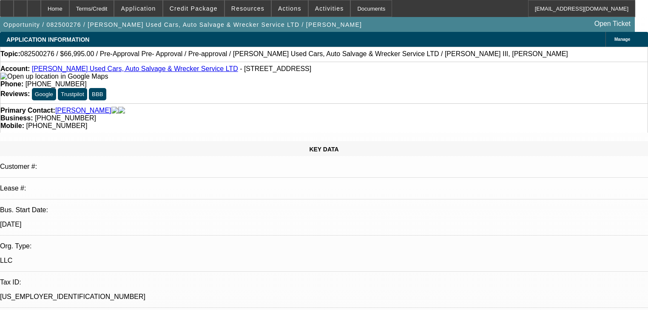
select select "0"
select select "6"
select select "0"
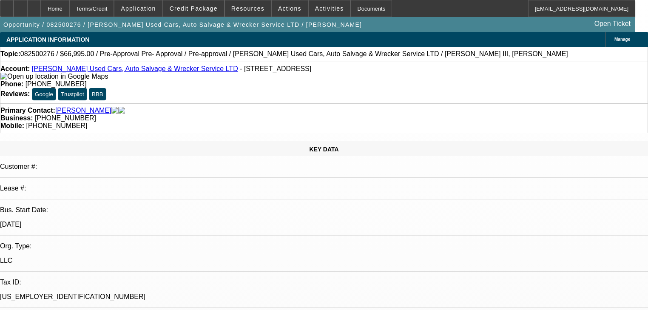
select select "0"
select select "3"
select select "0"
select select "6"
select select "0"
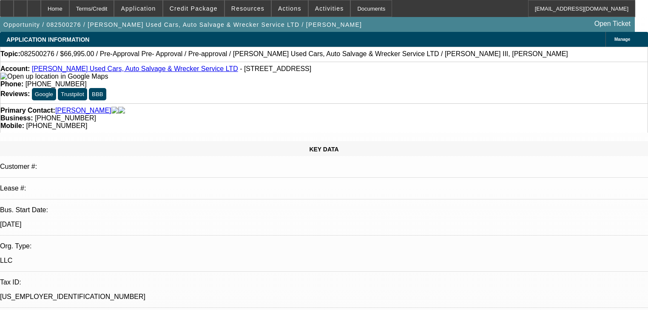
select select "0"
select select "3"
select select "0"
select select "6"
select select "0"
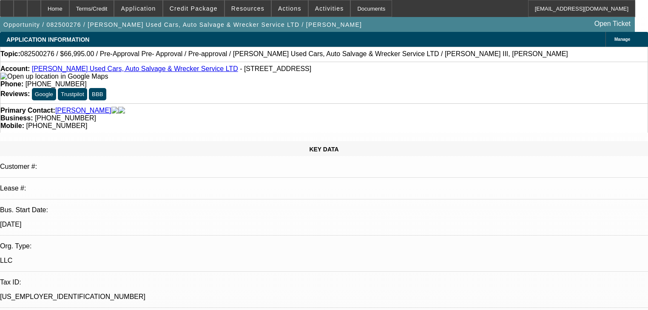
select select "0"
select select "3"
select select "0"
select select "6"
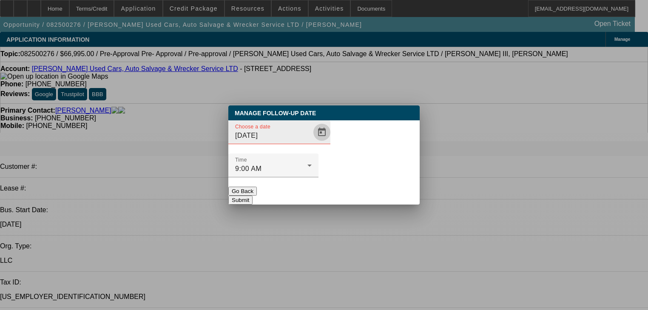
click at [312, 142] on span "Open calendar" at bounding box center [322, 132] width 20 height 20
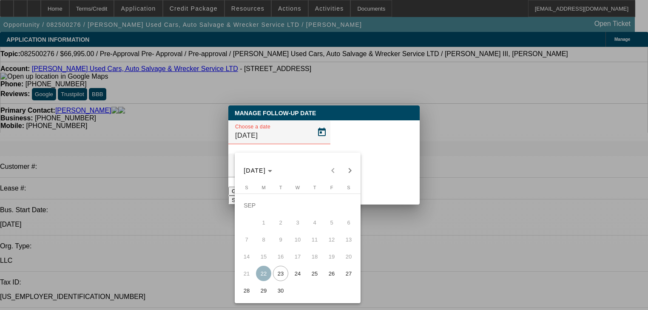
click at [267, 292] on span "29" at bounding box center [263, 290] width 15 height 15
type input "9/29/2025"
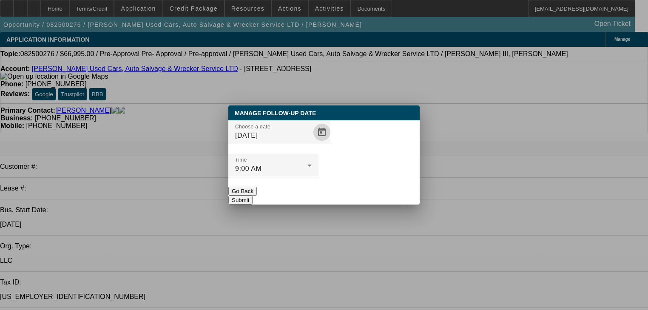
click at [252, 196] on button "Submit" at bounding box center [240, 200] width 24 height 9
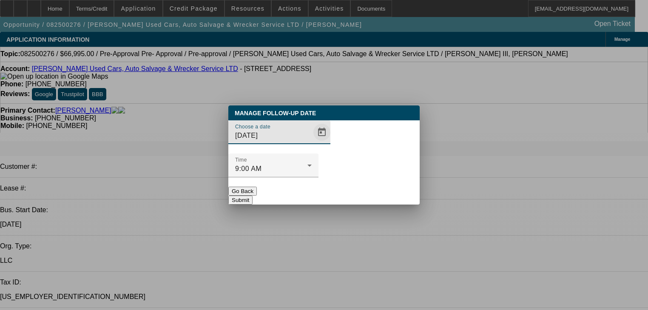
click at [312, 142] on span "Open calendar" at bounding box center [322, 132] width 20 height 20
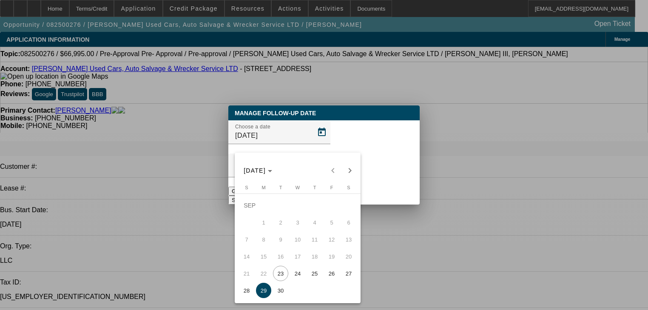
click at [275, 297] on span "30" at bounding box center [280, 290] width 15 height 15
type input "9/30/2025"
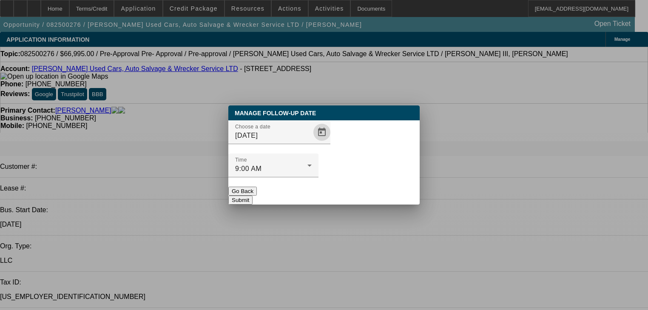
click at [252, 196] on button "Submit" at bounding box center [240, 200] width 24 height 9
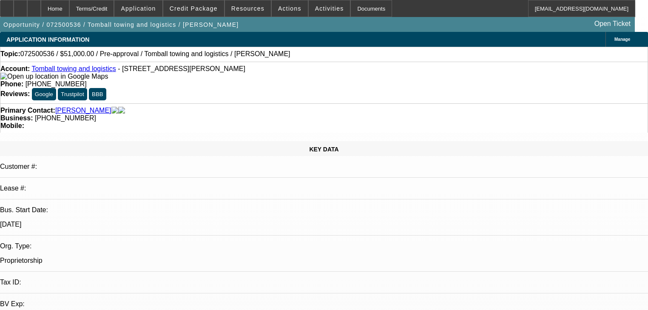
select select "0.15"
select select "2"
select select "0"
select select "6"
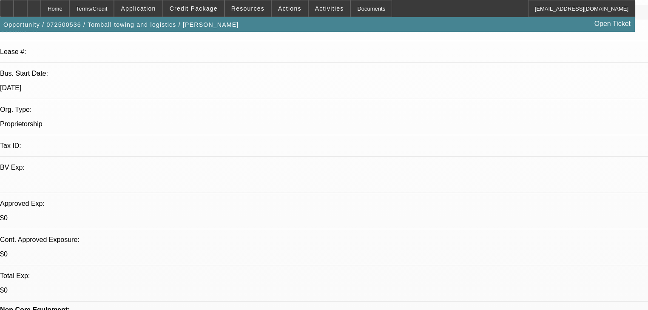
scroll to position [136, 0]
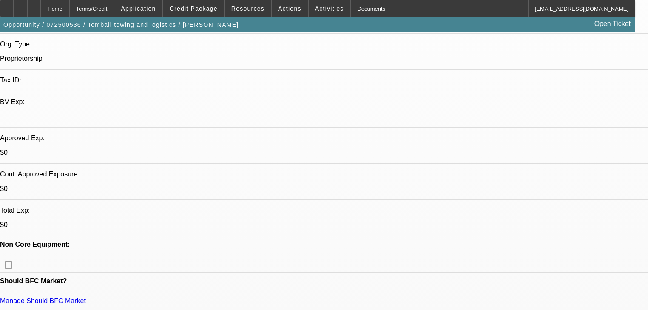
scroll to position [204, 0]
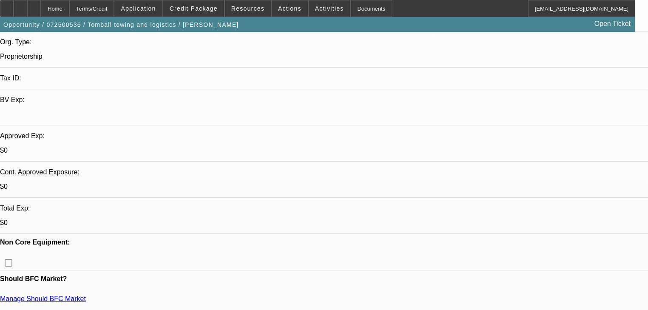
click at [194, 9] on span "Credit Package" at bounding box center [194, 8] width 48 height 7
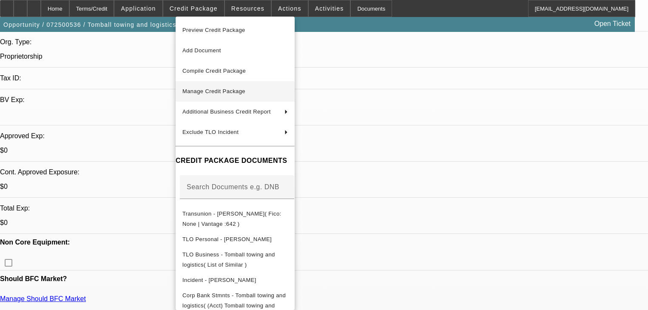
click at [219, 91] on span "Manage Credit Package" at bounding box center [213, 91] width 63 height 6
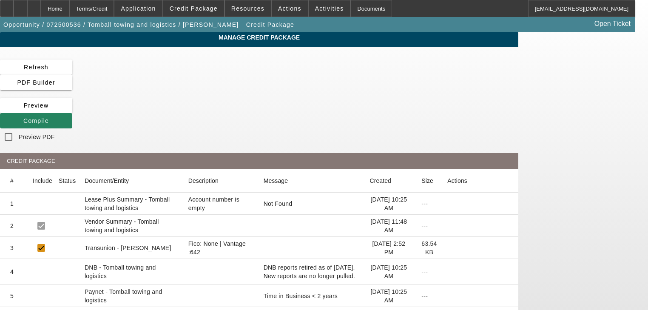
click at [447, 248] on icon at bounding box center [447, 248] width 0 height 0
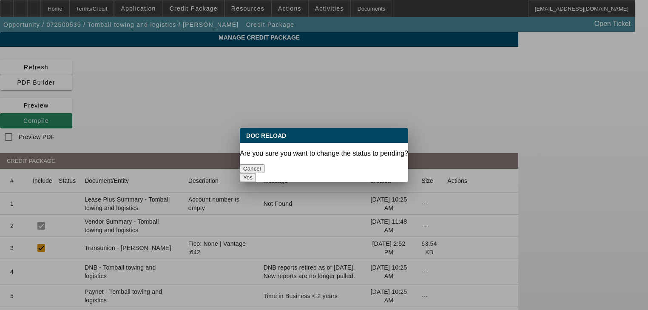
click at [256, 173] on button "Yes" at bounding box center [248, 177] width 16 height 9
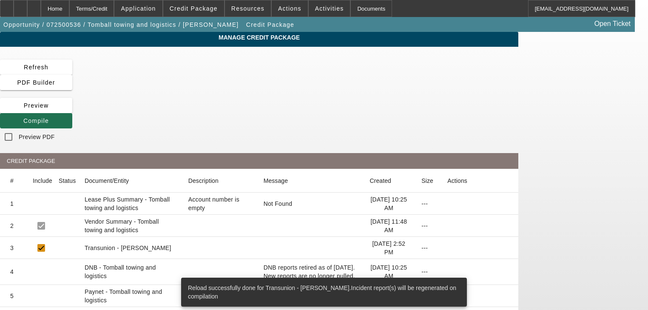
click at [23, 117] on icon at bounding box center [23, 120] width 0 height 7
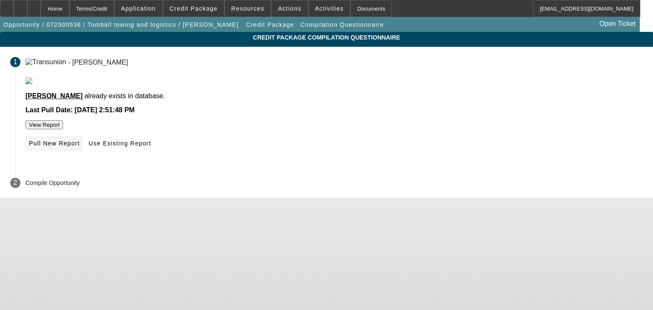
click at [83, 153] on span at bounding box center [55, 143] width 58 height 20
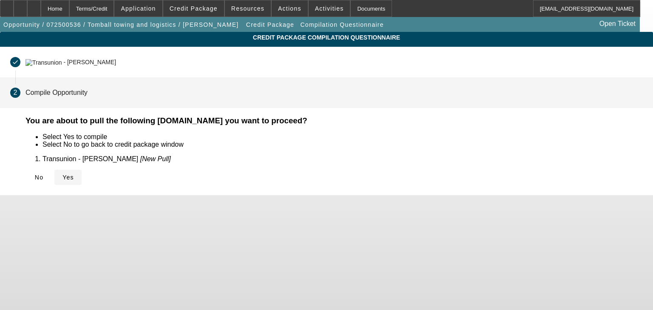
click at [74, 179] on span "Yes" at bounding box center [67, 177] width 11 height 7
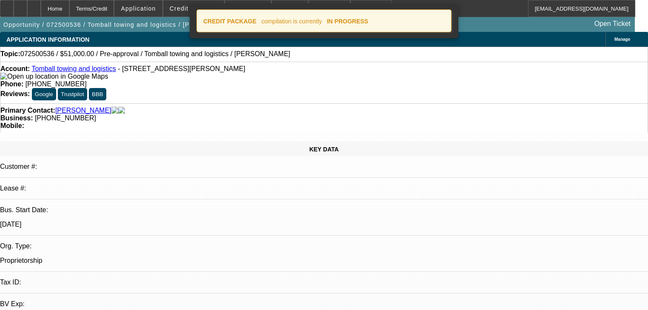
select select "0.15"
select select "2"
select select "0"
select select "6"
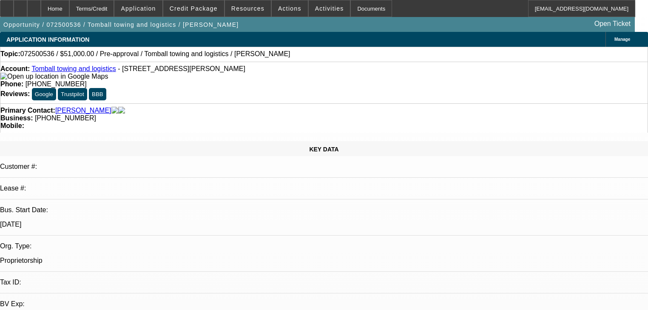
select select "0.15"
select select "2"
select select "0"
select select "6"
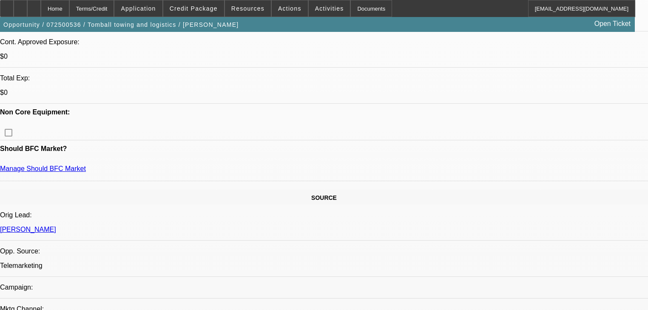
scroll to position [272, 0]
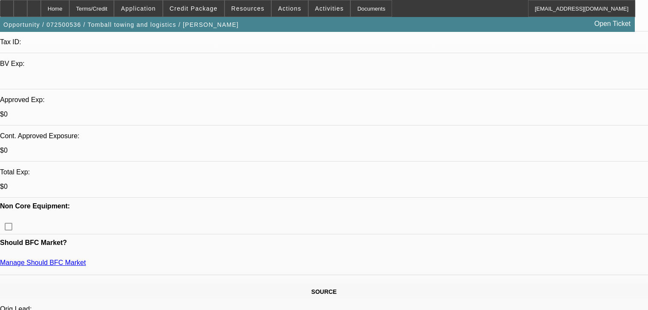
scroll to position [238, 0]
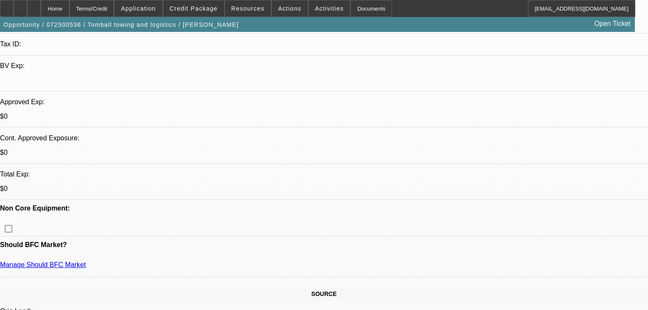
radio input "true"
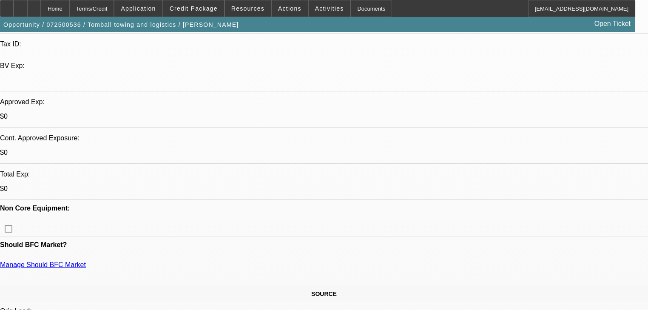
type textarea "Doesn't have but 6,500 down, has to cover insurance."
radio input "true"
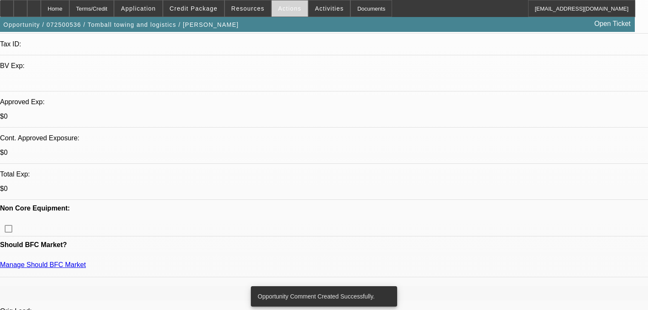
click at [286, 13] on span at bounding box center [290, 8] width 36 height 20
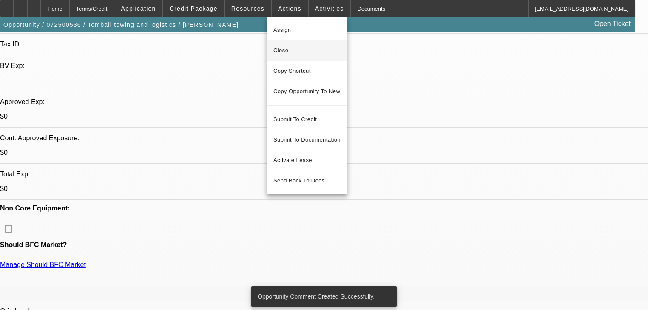
click at [301, 49] on span "Close" at bounding box center [306, 50] width 67 height 10
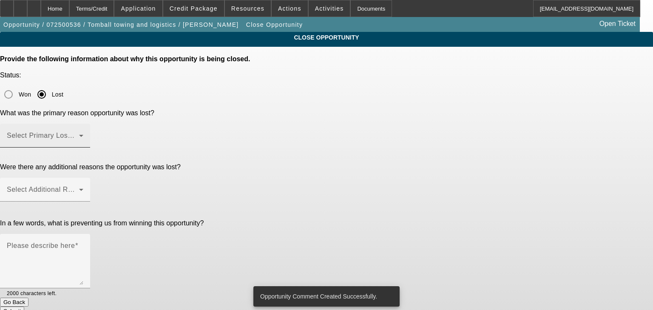
click at [79, 134] on span at bounding box center [43, 139] width 72 height 10
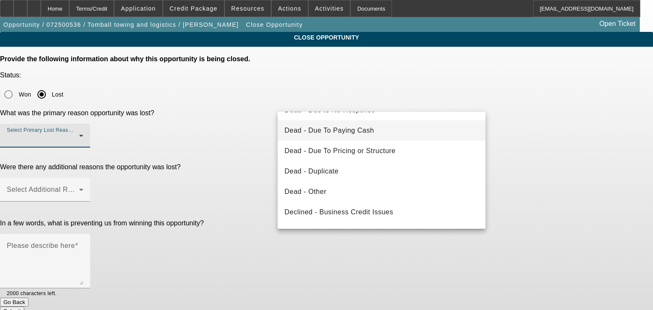
scroll to position [68, 0]
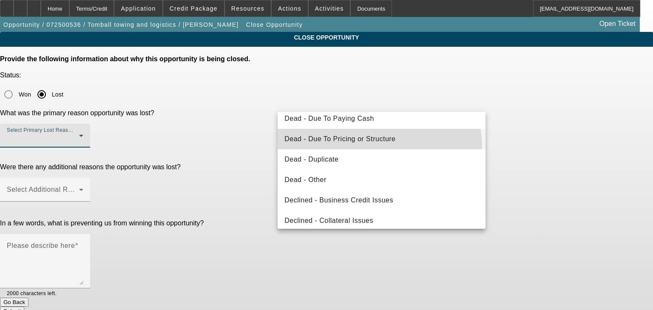
click at [376, 147] on mat-option "Dead - Due To Pricing or Structure" at bounding box center [382, 139] width 208 height 20
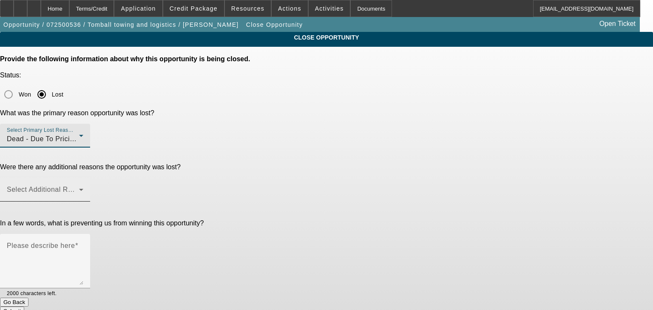
click at [79, 188] on span at bounding box center [43, 193] width 72 height 10
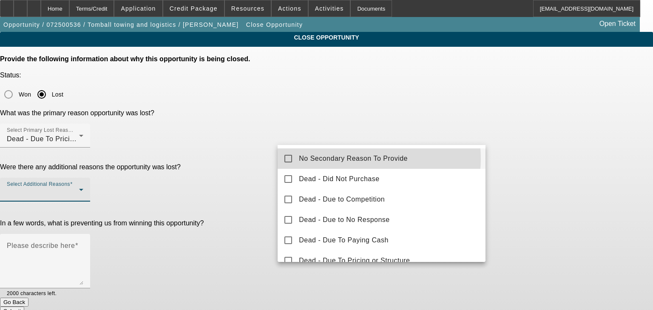
click at [349, 159] on span "No Secondary Reason To Provide" at bounding box center [353, 158] width 109 height 10
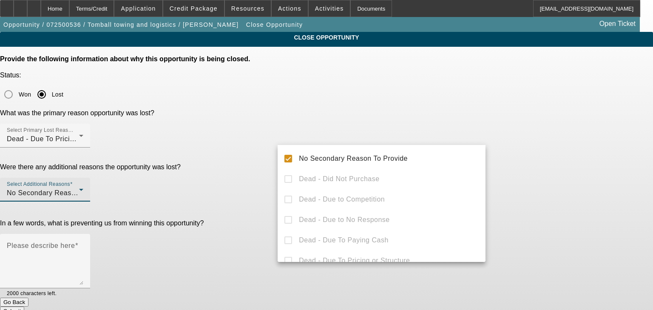
click at [201, 184] on div at bounding box center [326, 155] width 653 height 310
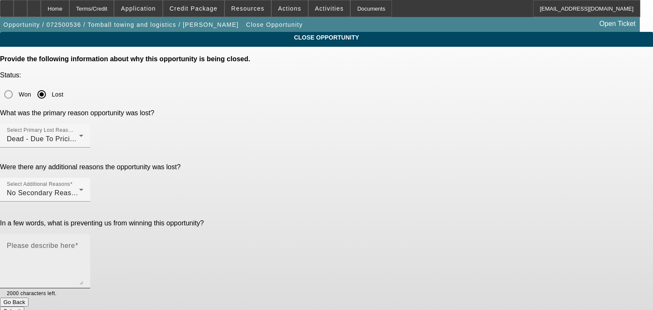
click at [83, 244] on textarea "Please describe here" at bounding box center [45, 264] width 77 height 41
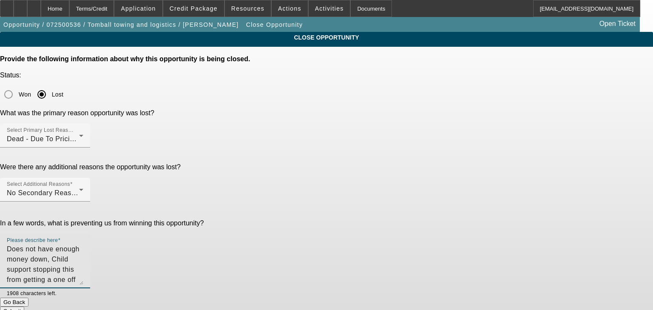
type textarea "Does not have enough money down, Child support stopping this from getting a one…"
click at [24, 306] on button "Submit" at bounding box center [12, 310] width 24 height 9
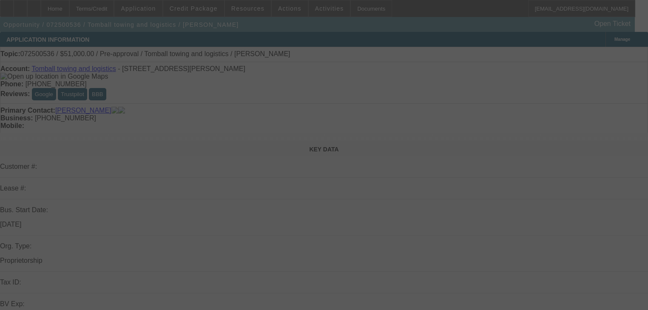
select select "0.15"
select select "2"
select select "0"
select select "6"
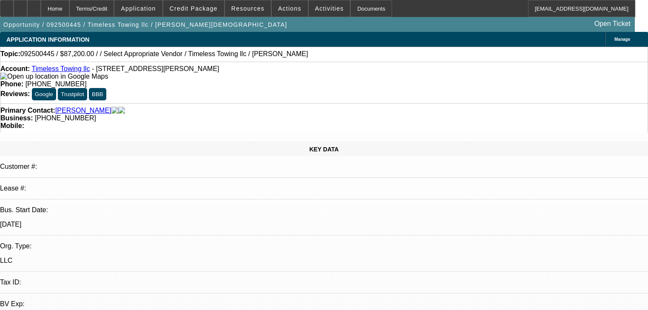
select select "0"
select select "2"
select select "0"
select select "6"
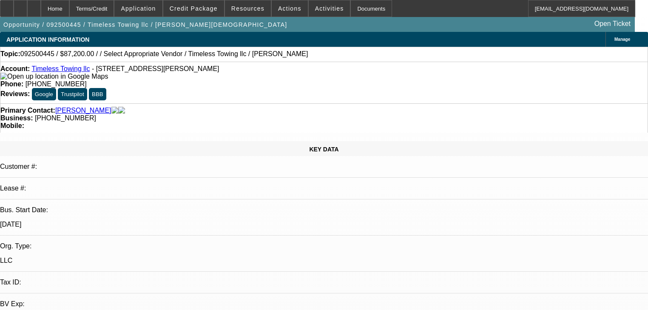
select select "0.2"
select select "2"
select select "0"
select select "6"
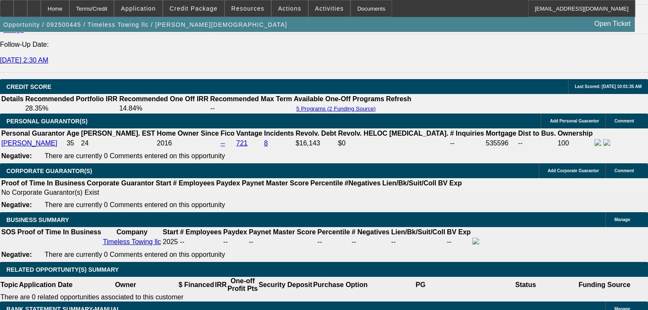
scroll to position [1224, 0]
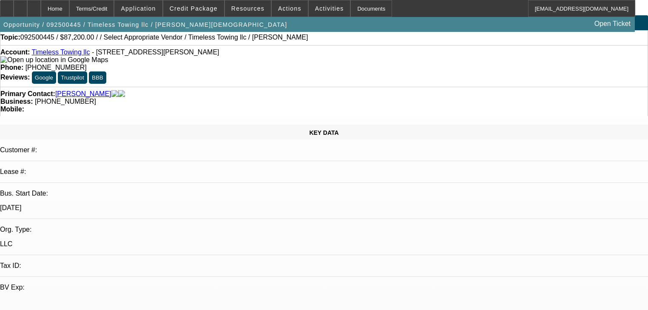
scroll to position [0, 0]
